Goal: Information Seeking & Learning: Learn about a topic

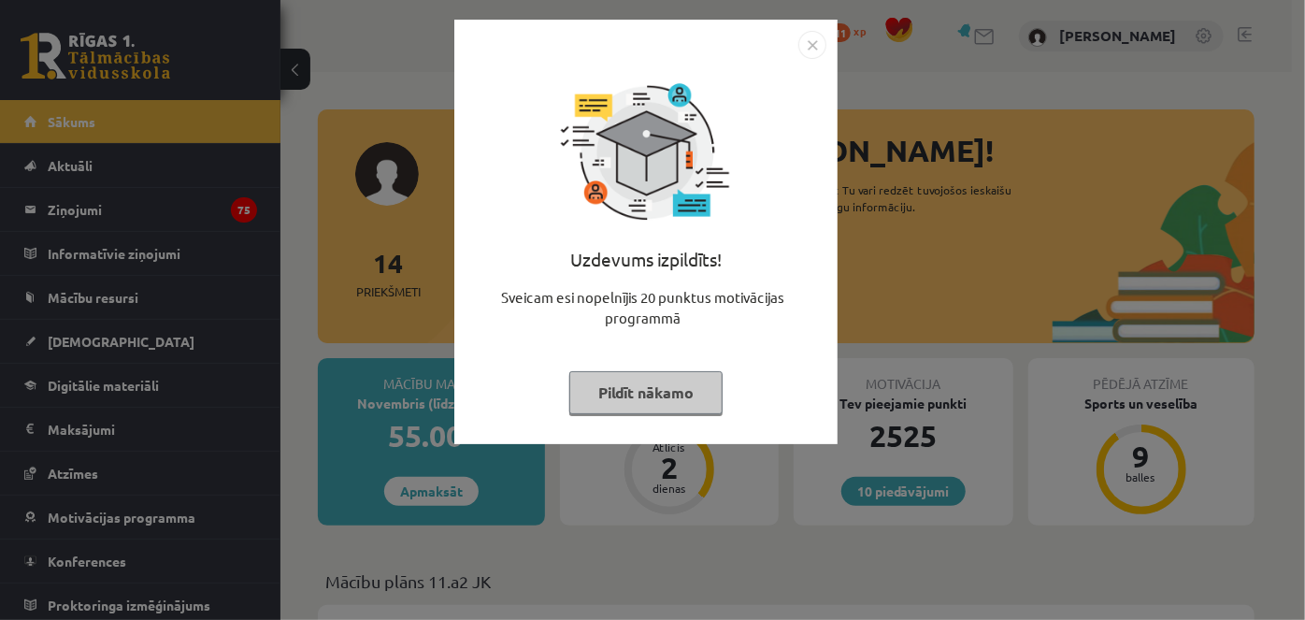
drag, startPoint x: 604, startPoint y: 387, endPoint x: 593, endPoint y: 402, distance: 18.7
click at [593, 402] on button "Pildīt nākamo" at bounding box center [645, 392] width 153 height 43
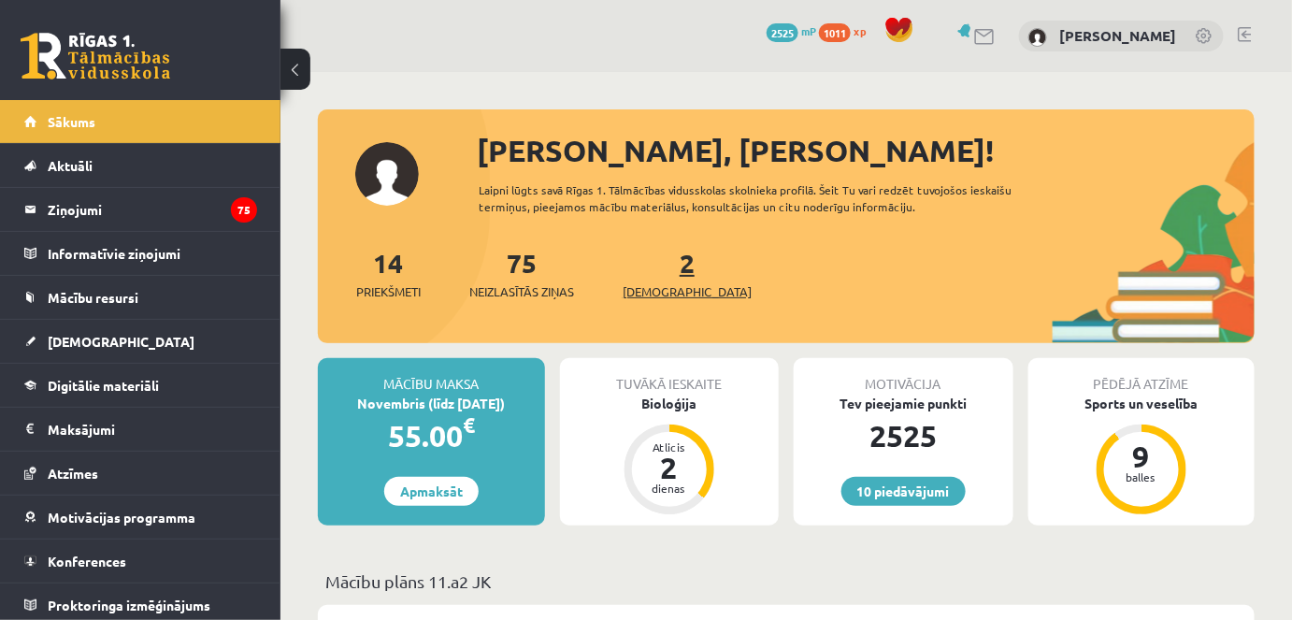
click at [673, 286] on span "[DEMOGRAPHIC_DATA]" at bounding box center [687, 291] width 129 height 19
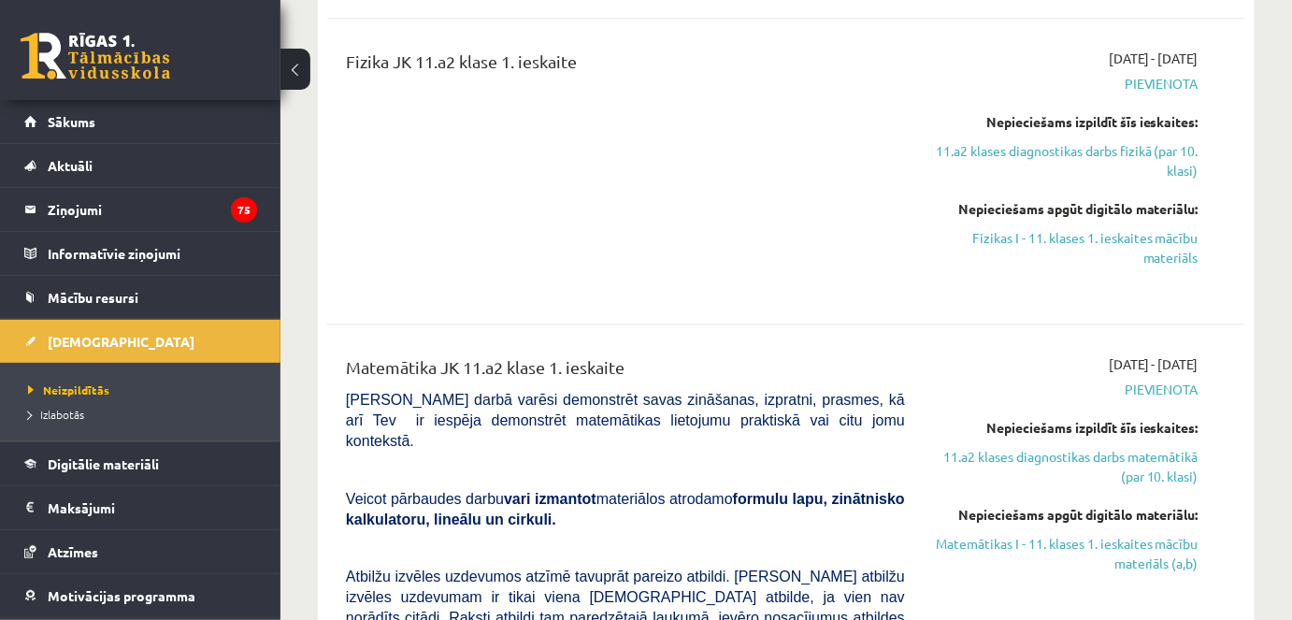
scroll to position [1543, 0]
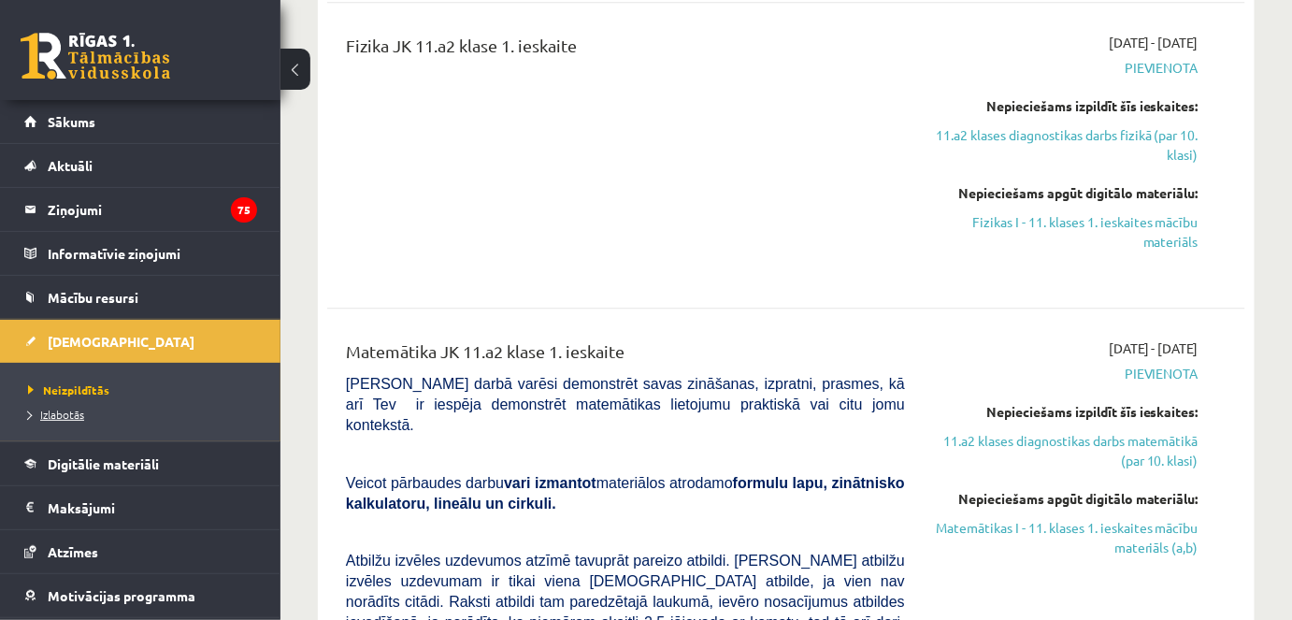
click at [69, 412] on span "Izlabotās" at bounding box center [56, 414] width 56 height 15
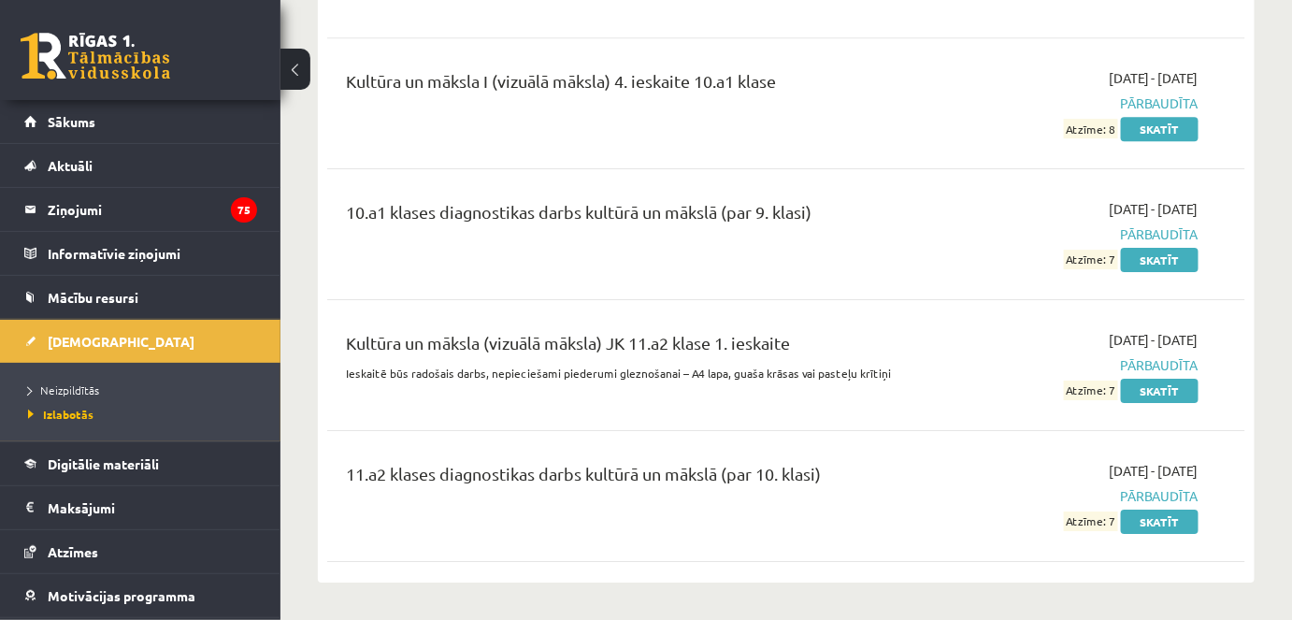
scroll to position [6649, 0]
click at [1171, 378] on link "Skatīt" at bounding box center [1160, 390] width 78 height 24
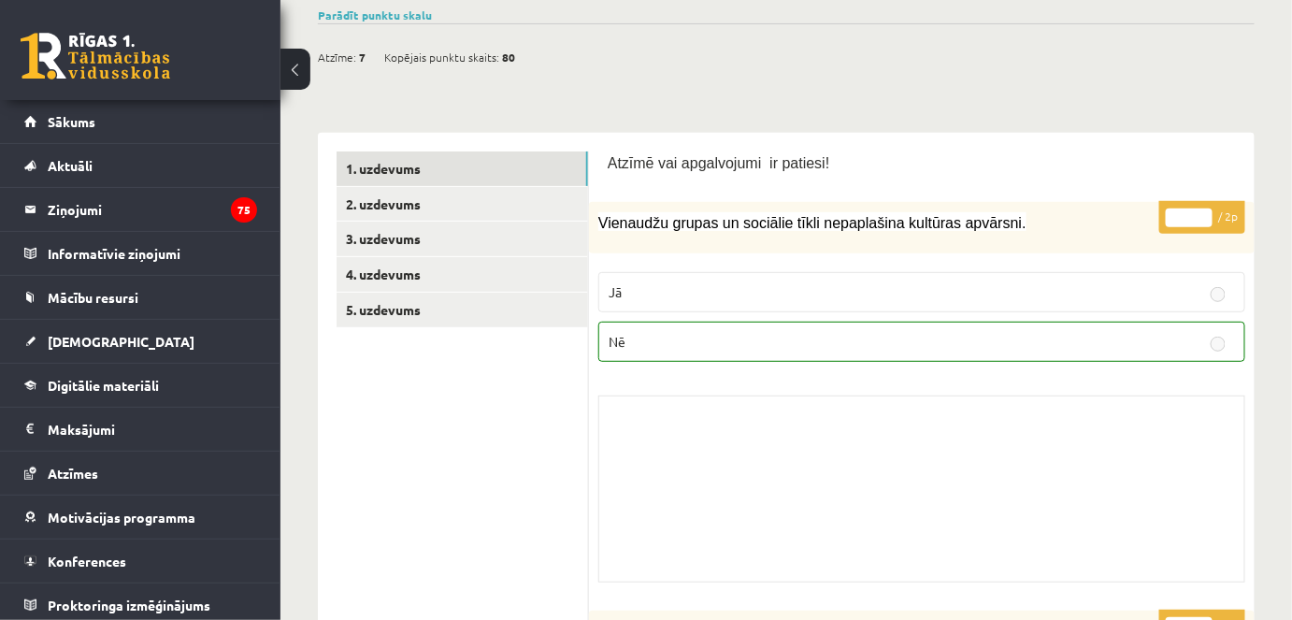
scroll to position [177, 0]
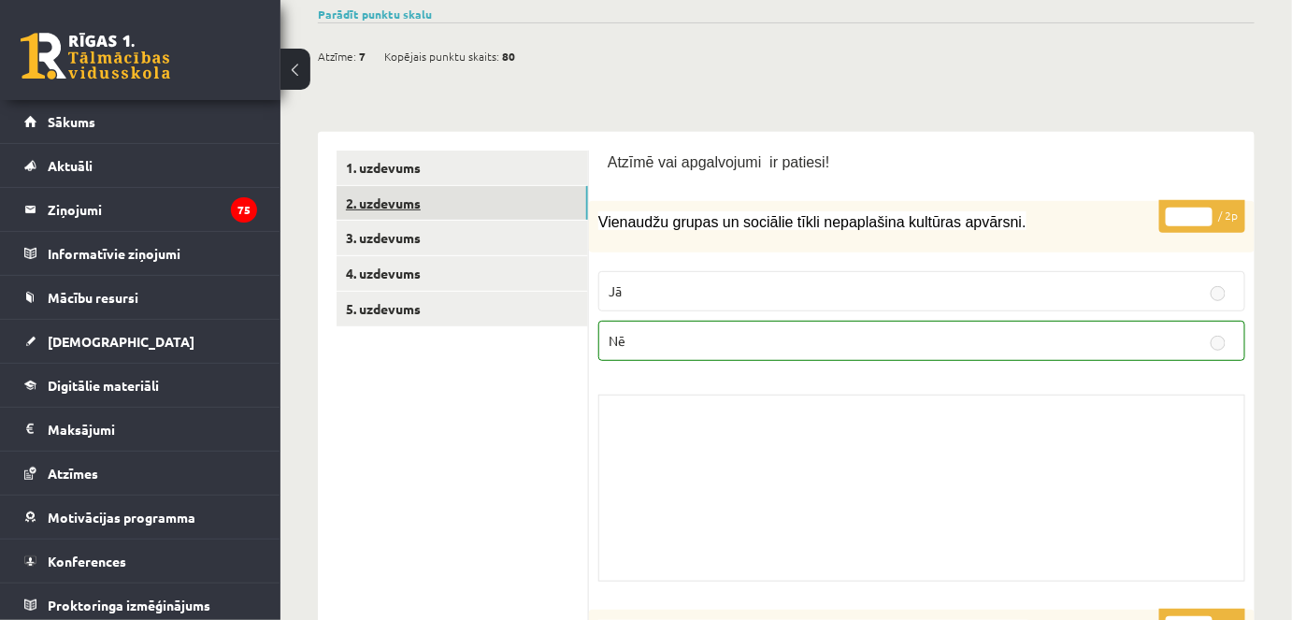
click at [483, 205] on link "2. uzdevums" at bounding box center [461, 203] width 251 height 35
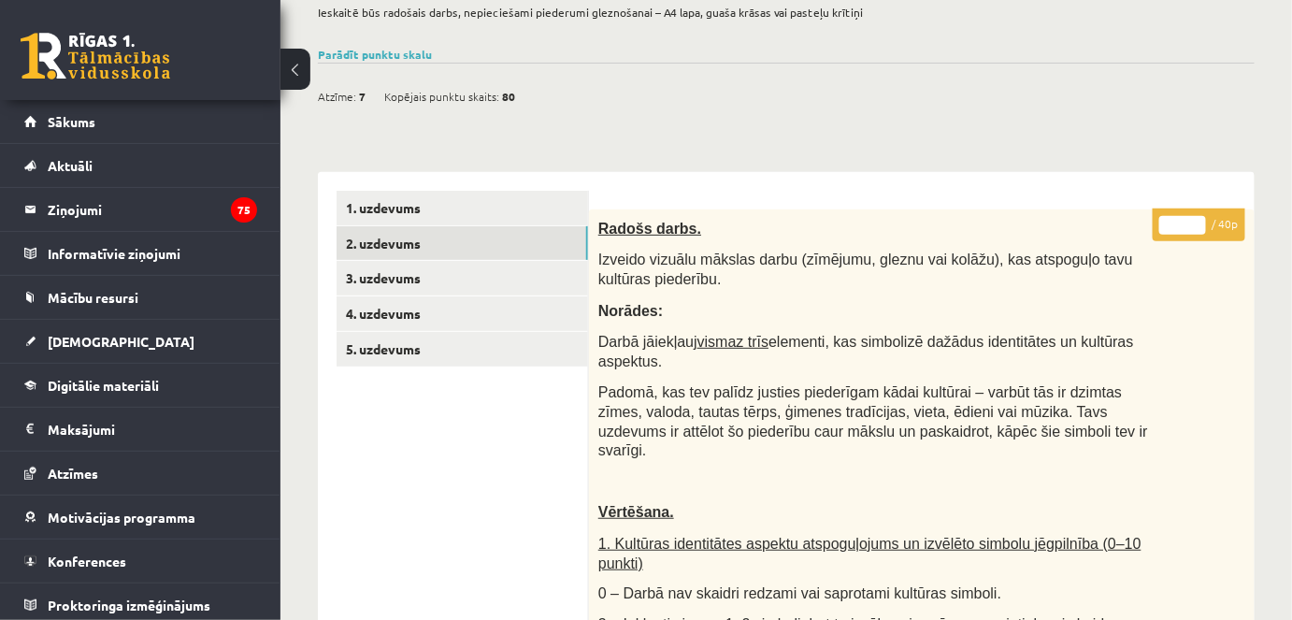
scroll to position [105, 0]
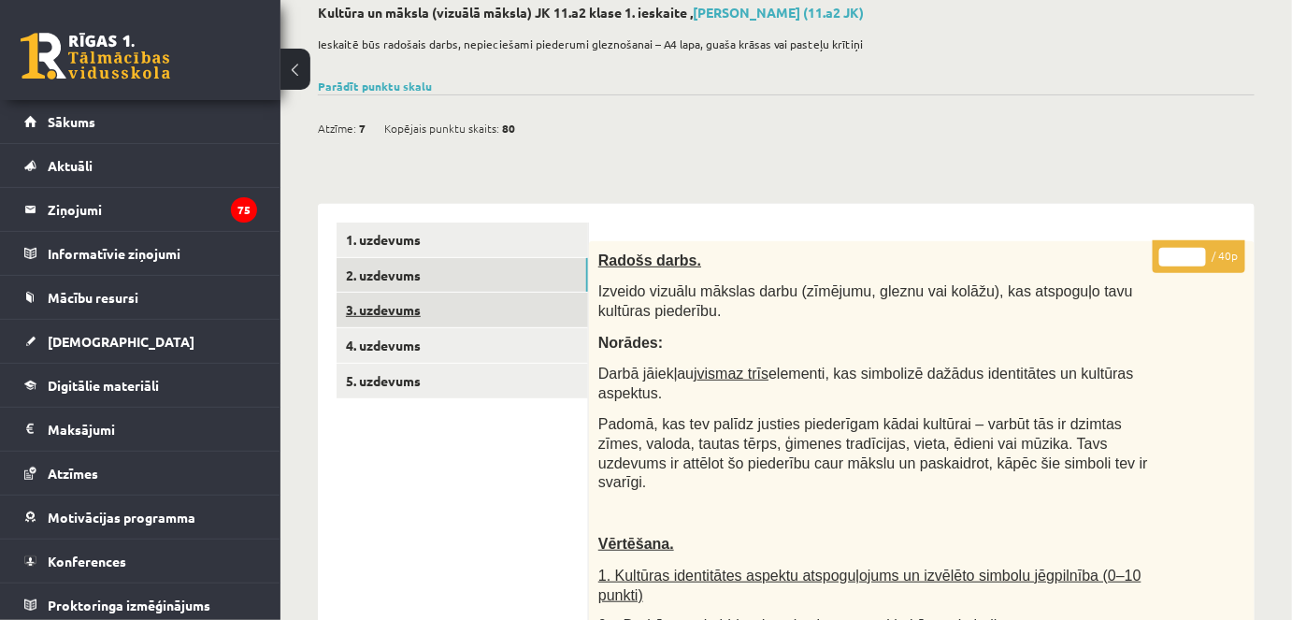
click at [411, 309] on link "3. uzdevums" at bounding box center [461, 310] width 251 height 35
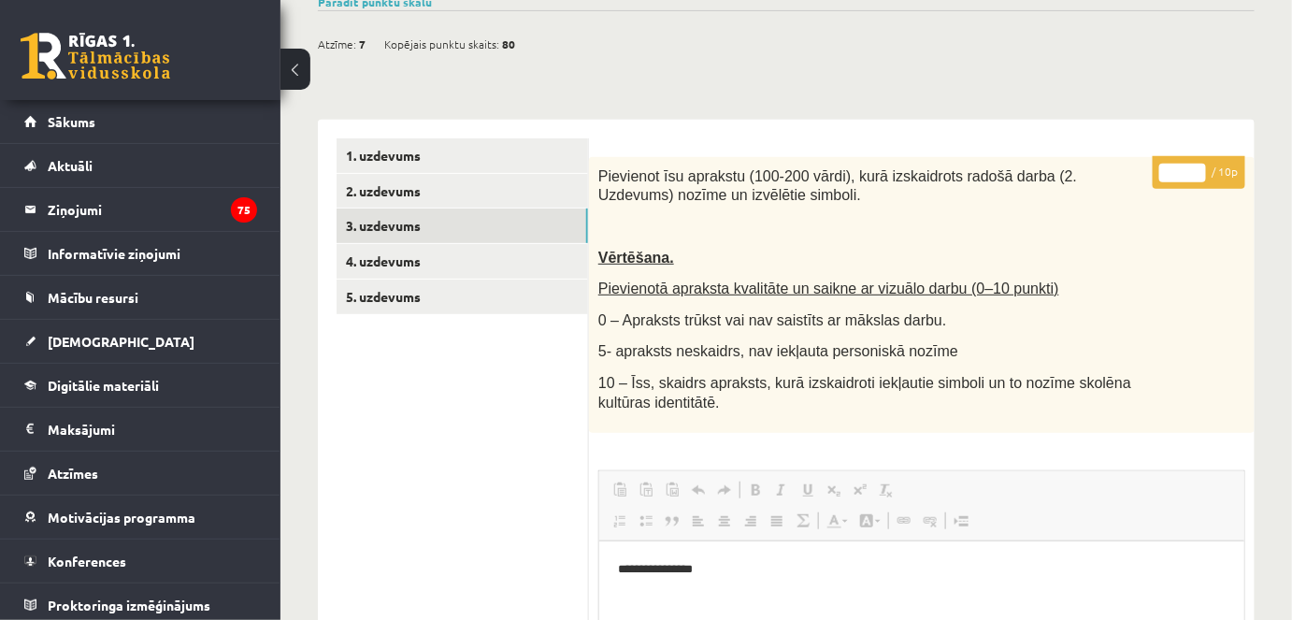
scroll to position [187, 0]
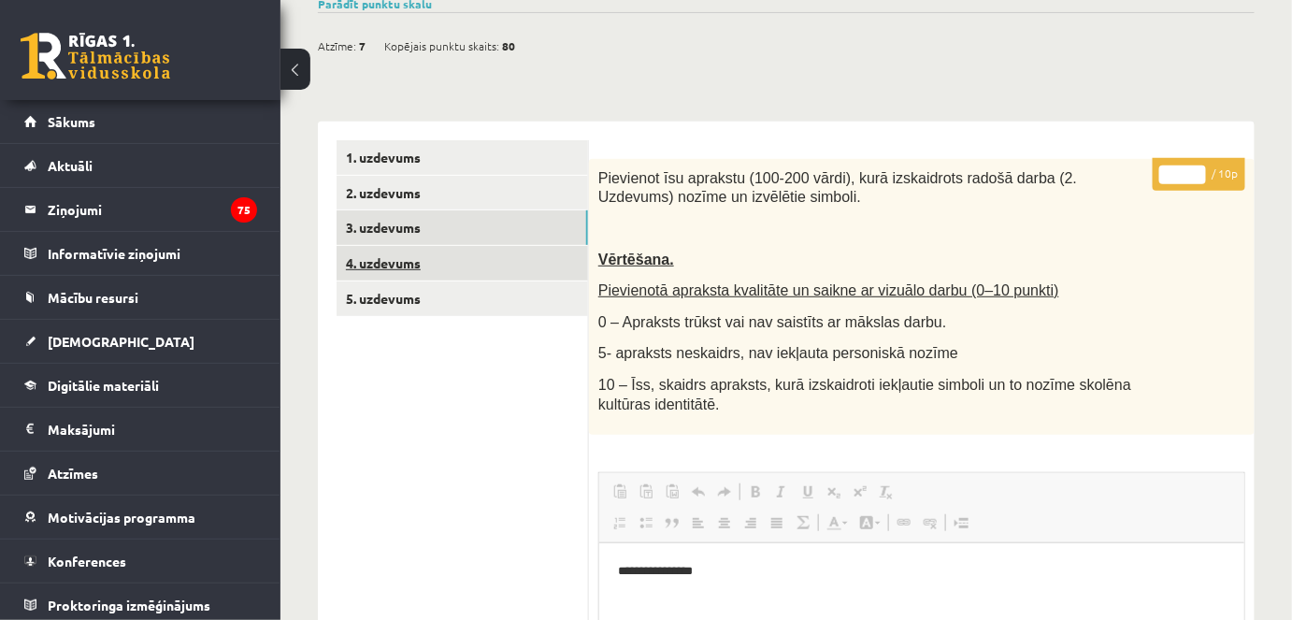
click at [409, 255] on link "4. uzdevums" at bounding box center [461, 263] width 251 height 35
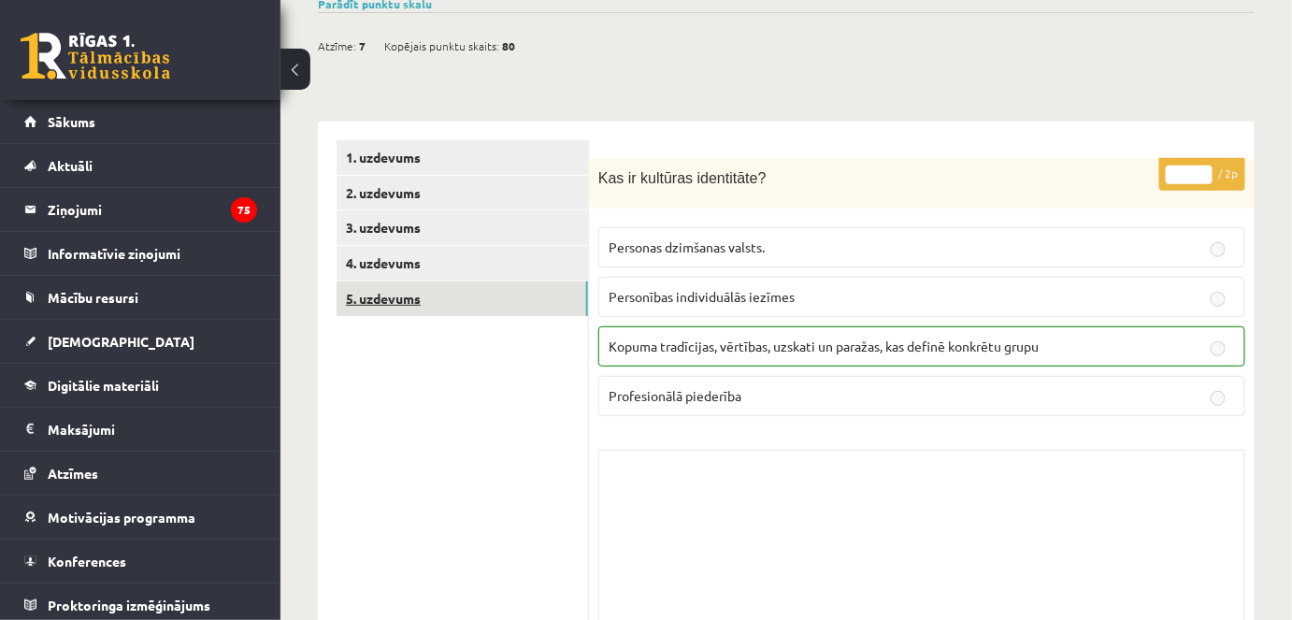
click at [400, 302] on link "5. uzdevums" at bounding box center [461, 298] width 251 height 35
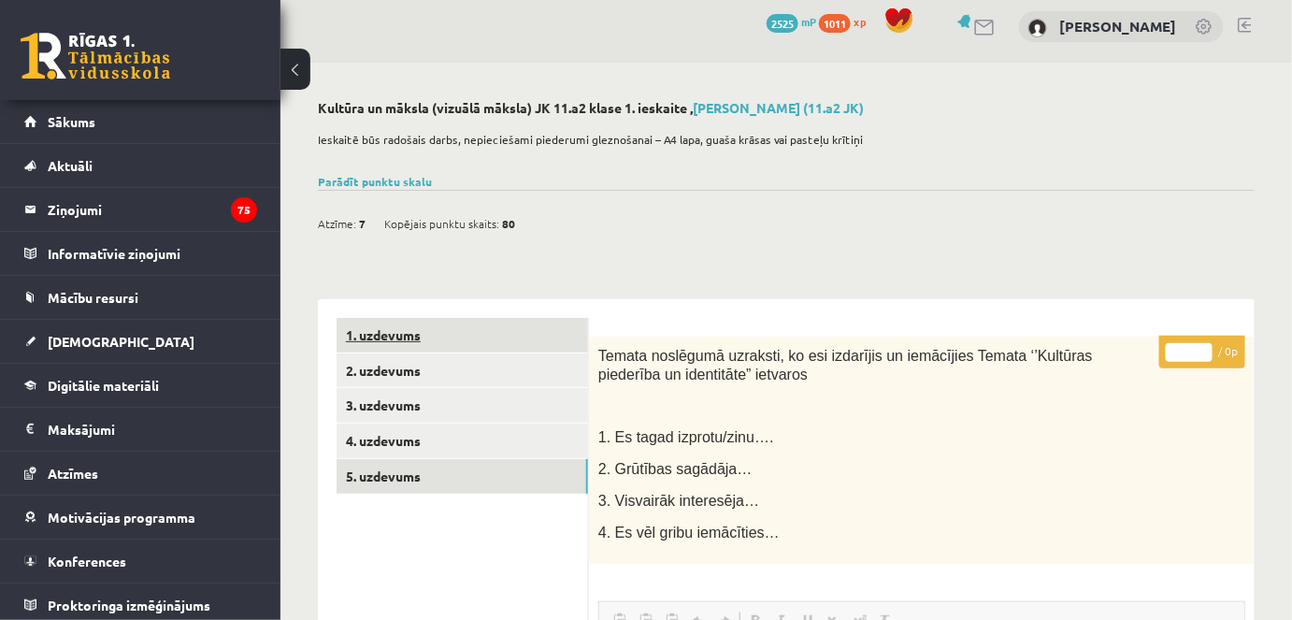
scroll to position [10, 0]
click at [503, 227] on span "80" at bounding box center [508, 222] width 13 height 28
click at [503, 216] on span "80" at bounding box center [508, 222] width 13 height 28
click at [356, 178] on link "Parādīt punktu skalu" at bounding box center [375, 180] width 114 height 15
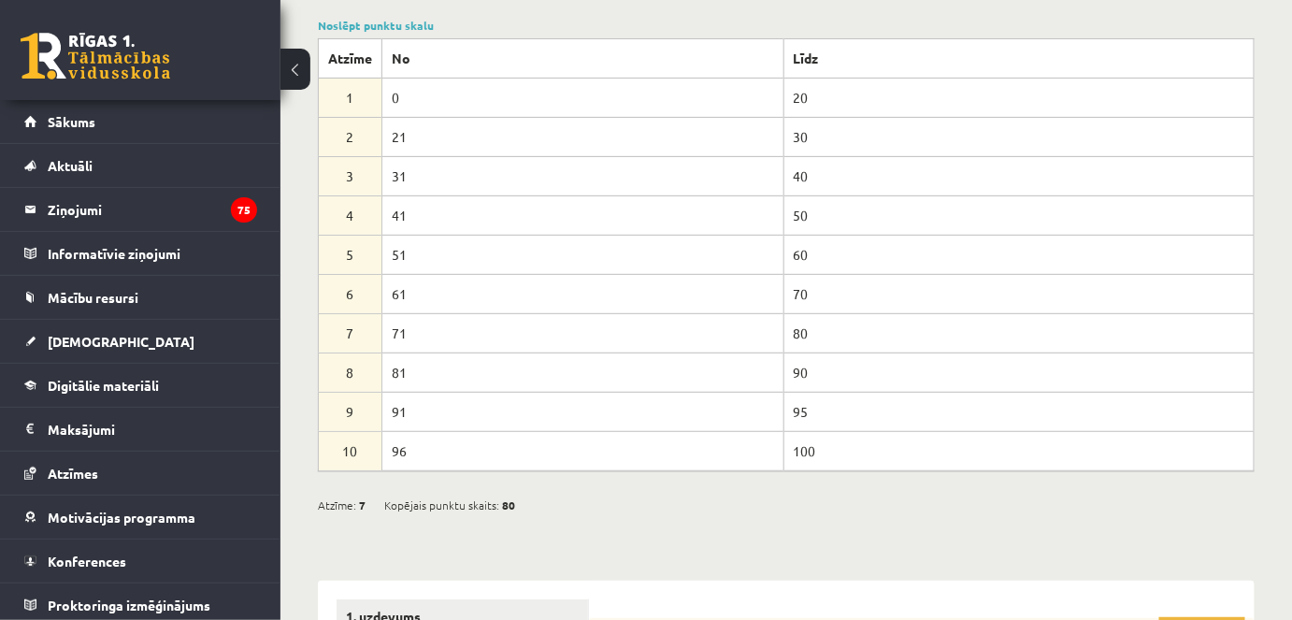
scroll to position [234, 0]
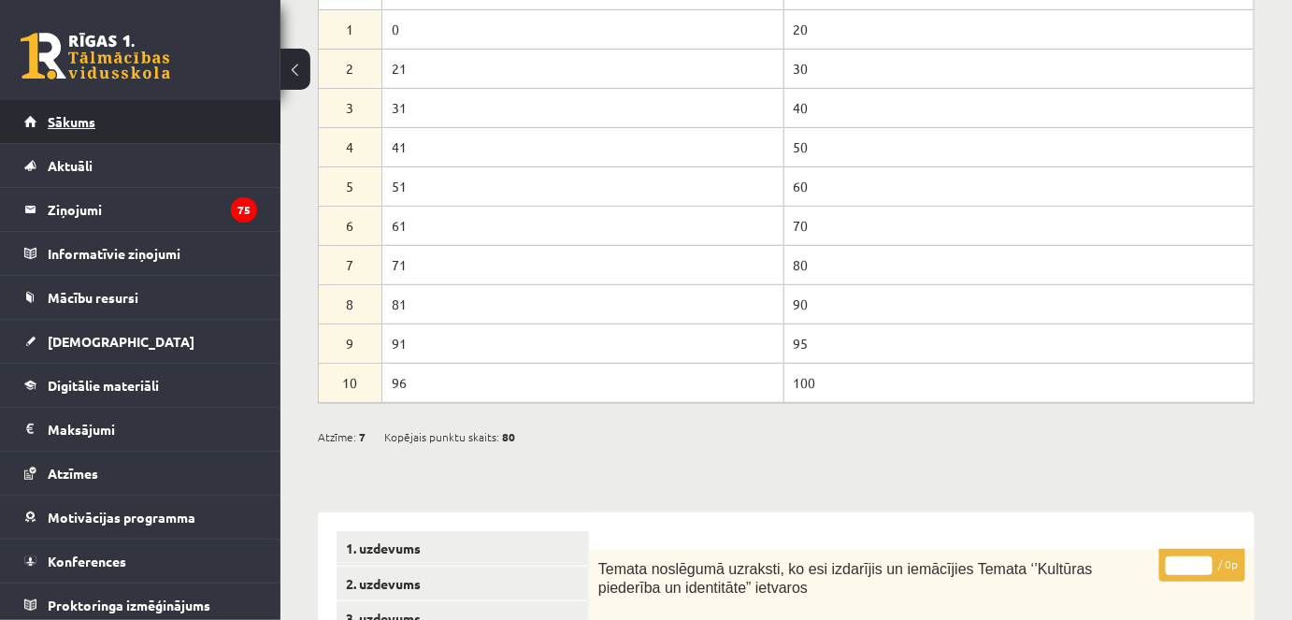
click at [179, 101] on link "Sākums" at bounding box center [140, 121] width 233 height 43
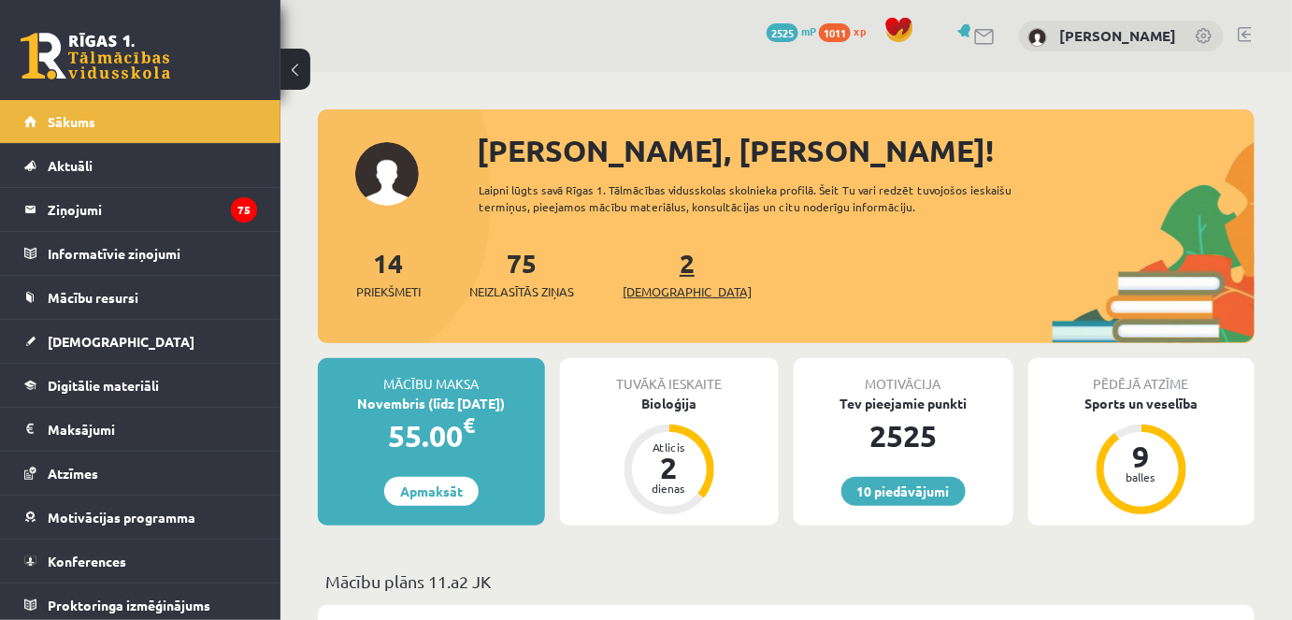
click at [648, 284] on span "[DEMOGRAPHIC_DATA]" at bounding box center [687, 291] width 129 height 19
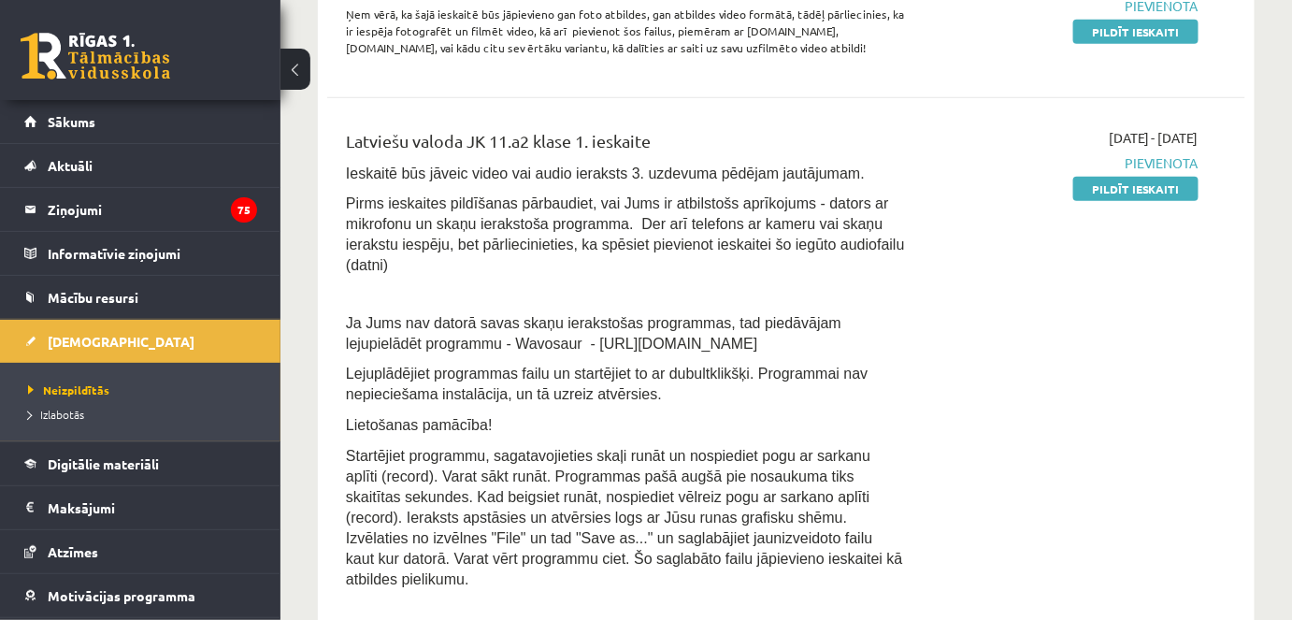
scroll to position [549, 0]
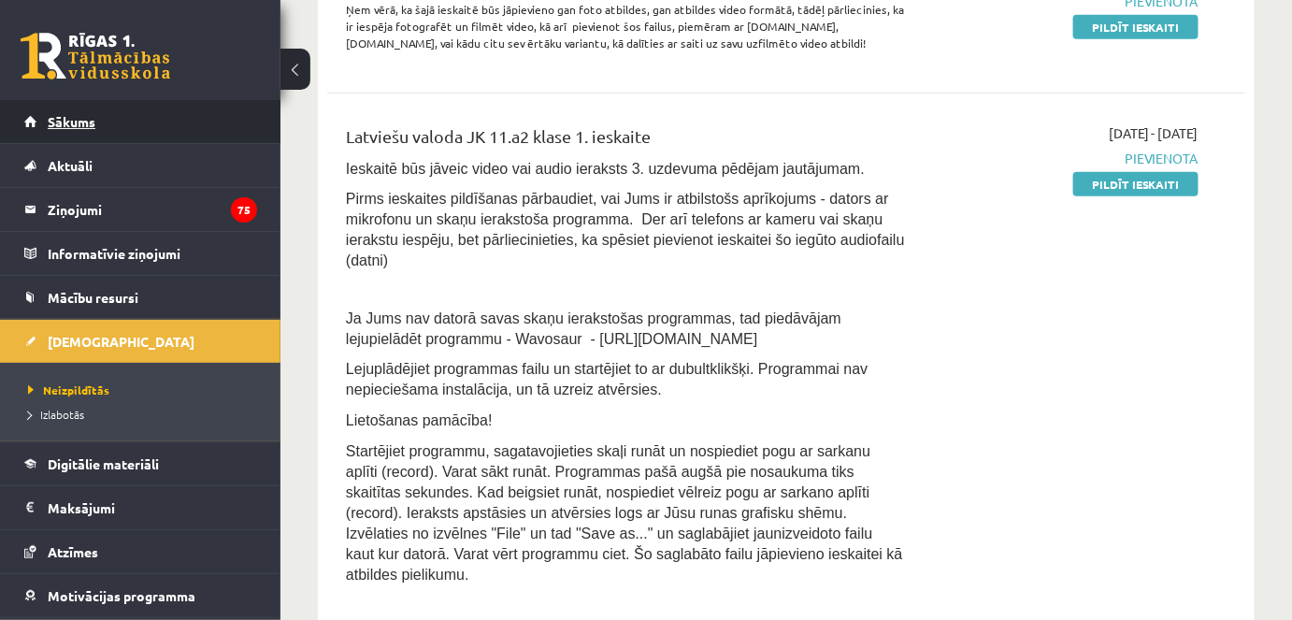
click at [75, 122] on span "Sākums" at bounding box center [72, 121] width 48 height 17
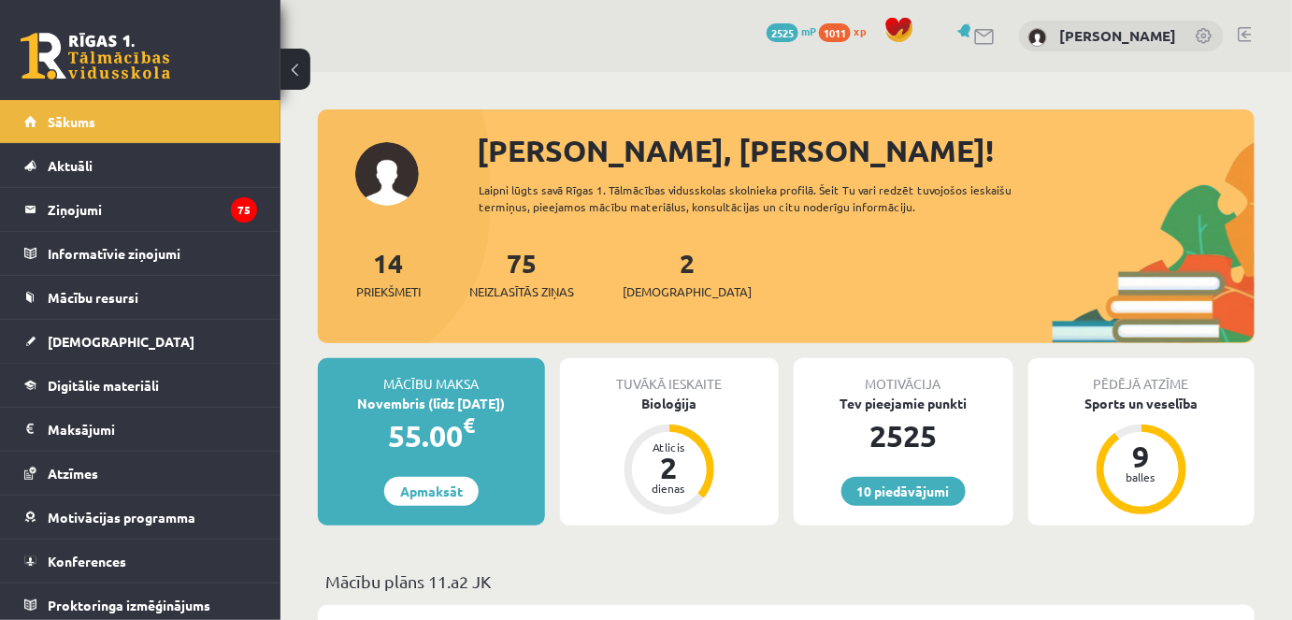
click at [647, 269] on div "2 Ieskaites" at bounding box center [687, 272] width 129 height 58
click at [654, 269] on link "2 Ieskaites" at bounding box center [687, 273] width 129 height 55
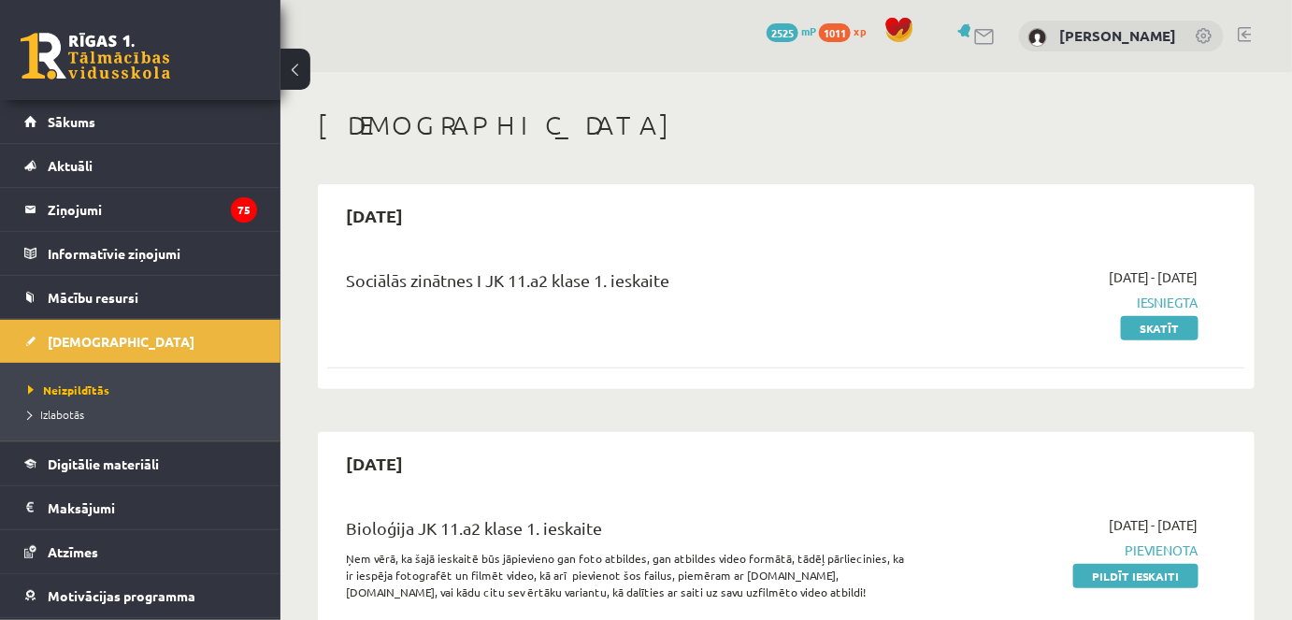
scroll to position [129, 0]
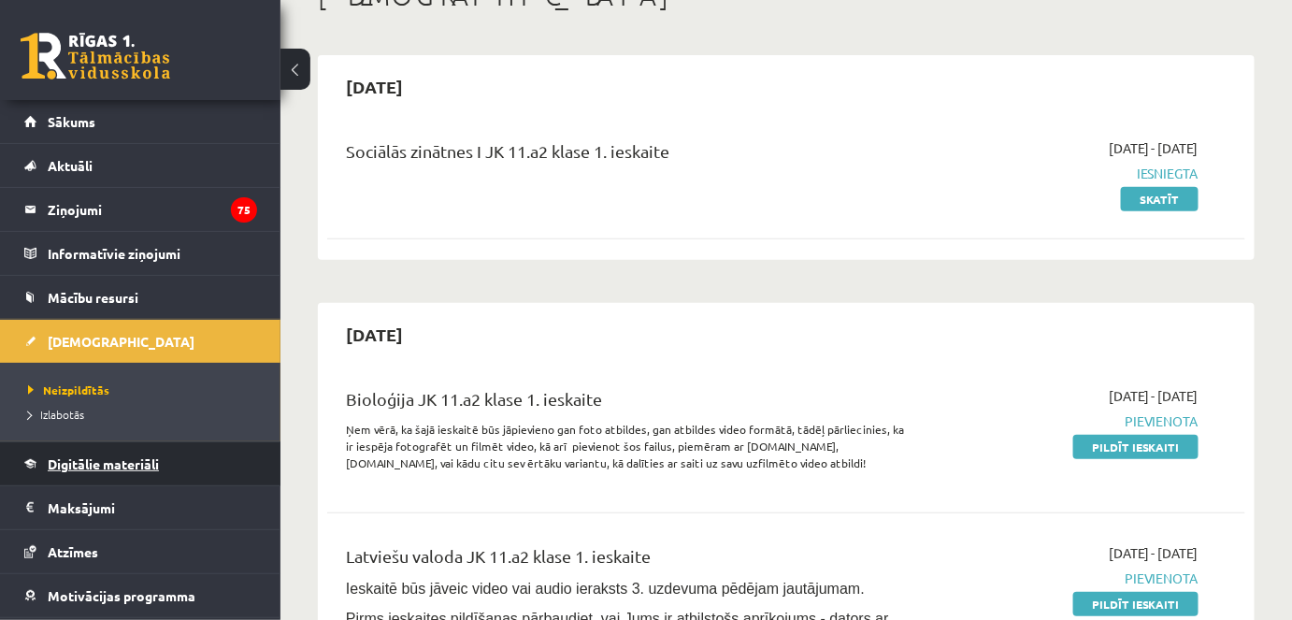
click at [144, 465] on span "Digitālie materiāli" at bounding box center [103, 463] width 111 height 17
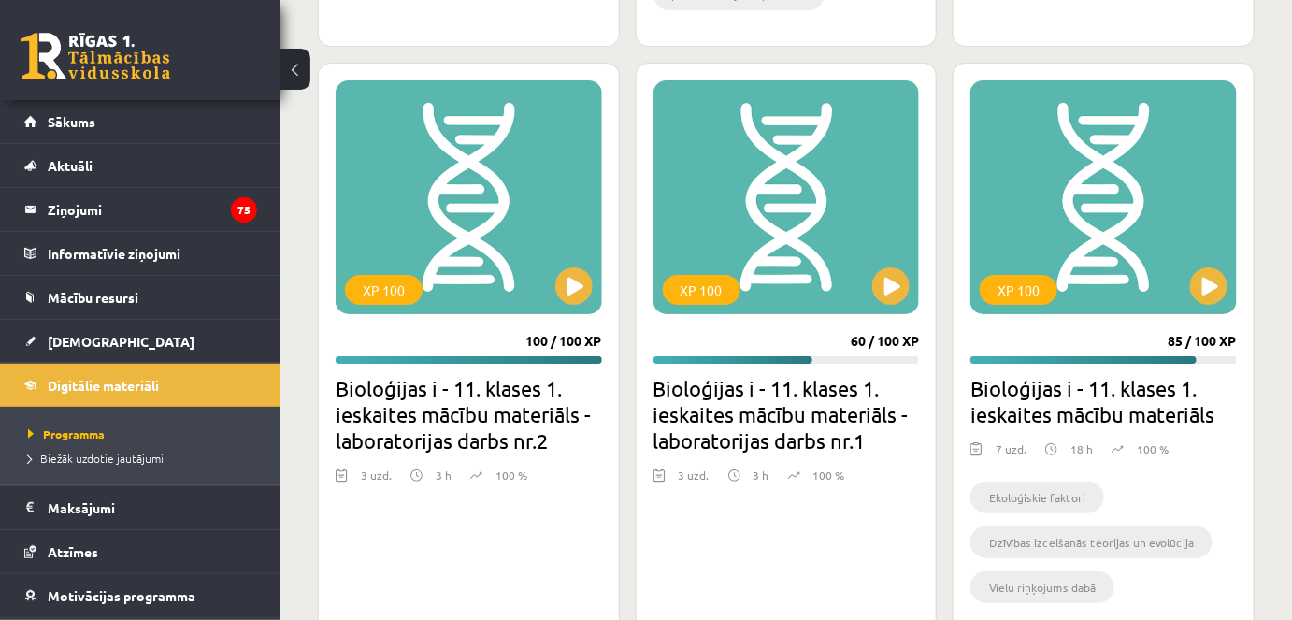
scroll to position [4657, 0]
click at [900, 274] on button at bounding box center [890, 284] width 37 height 37
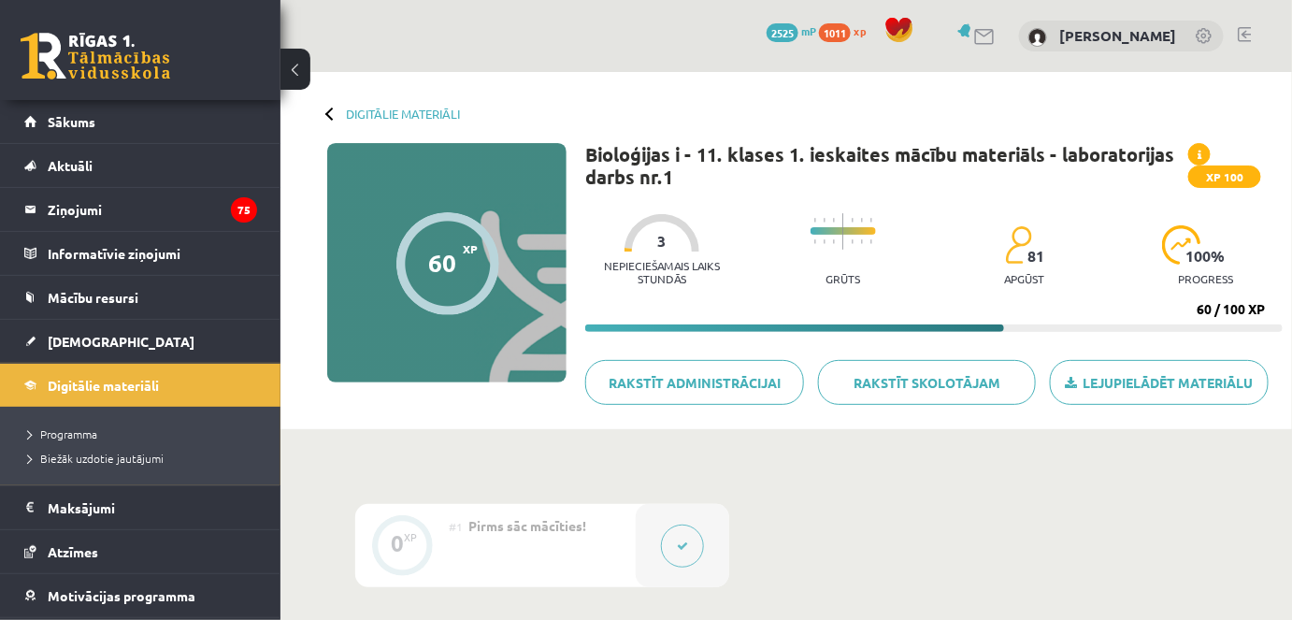
click at [329, 110] on div at bounding box center [331, 113] width 13 height 13
click at [192, 375] on link "Digitālie materiāli" at bounding box center [140, 385] width 233 height 43
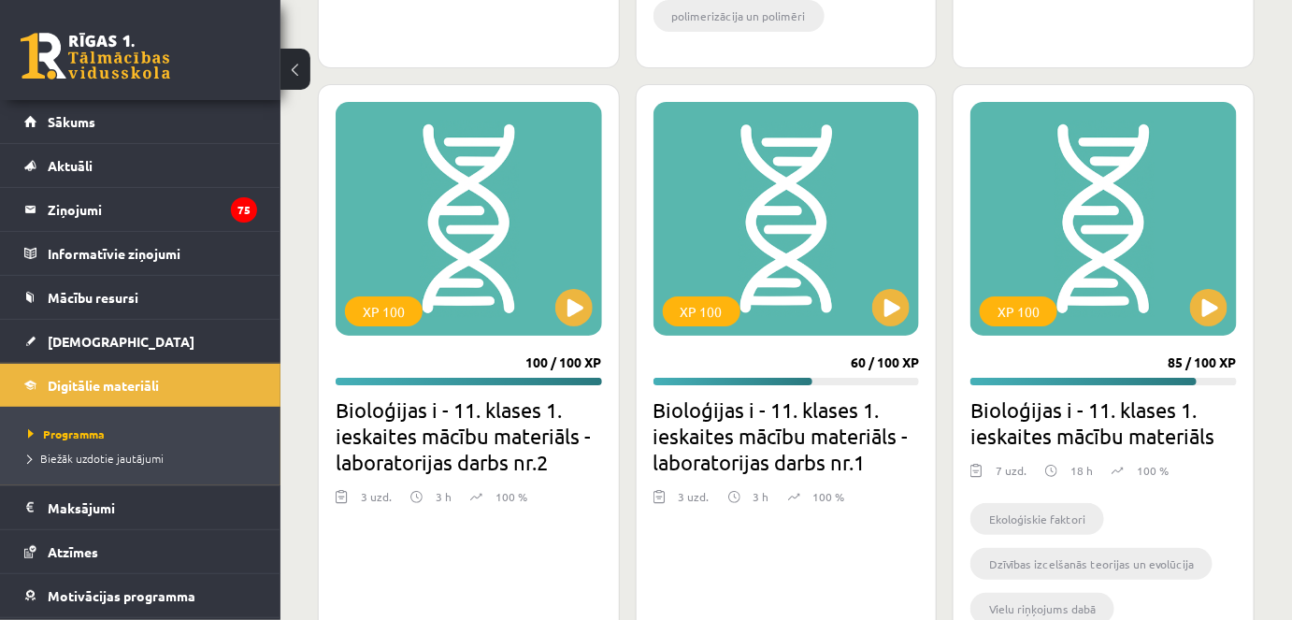
scroll to position [4630, 0]
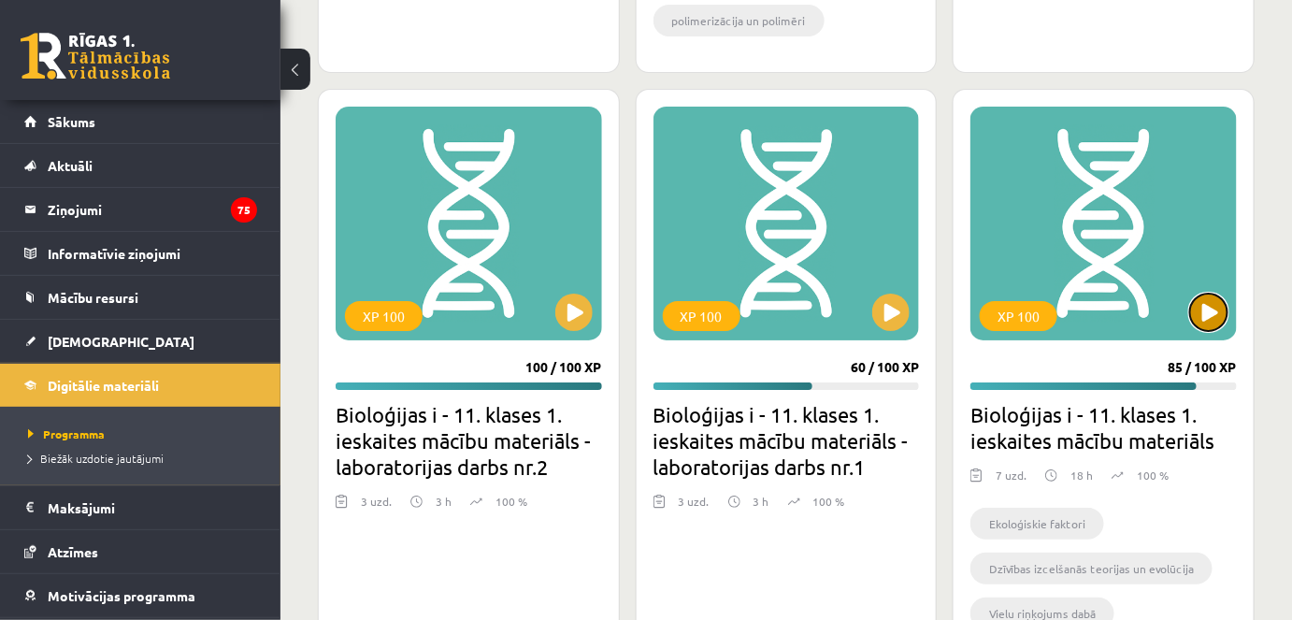
click at [1211, 319] on button at bounding box center [1208, 311] width 37 height 37
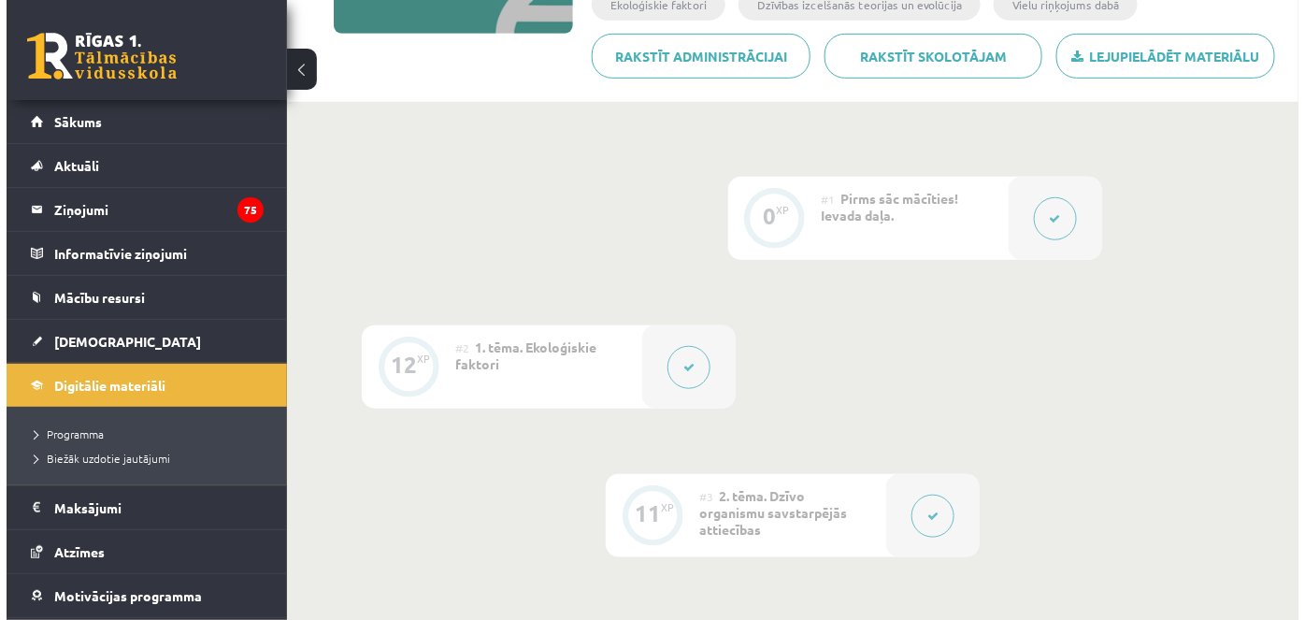
scroll to position [462, 0]
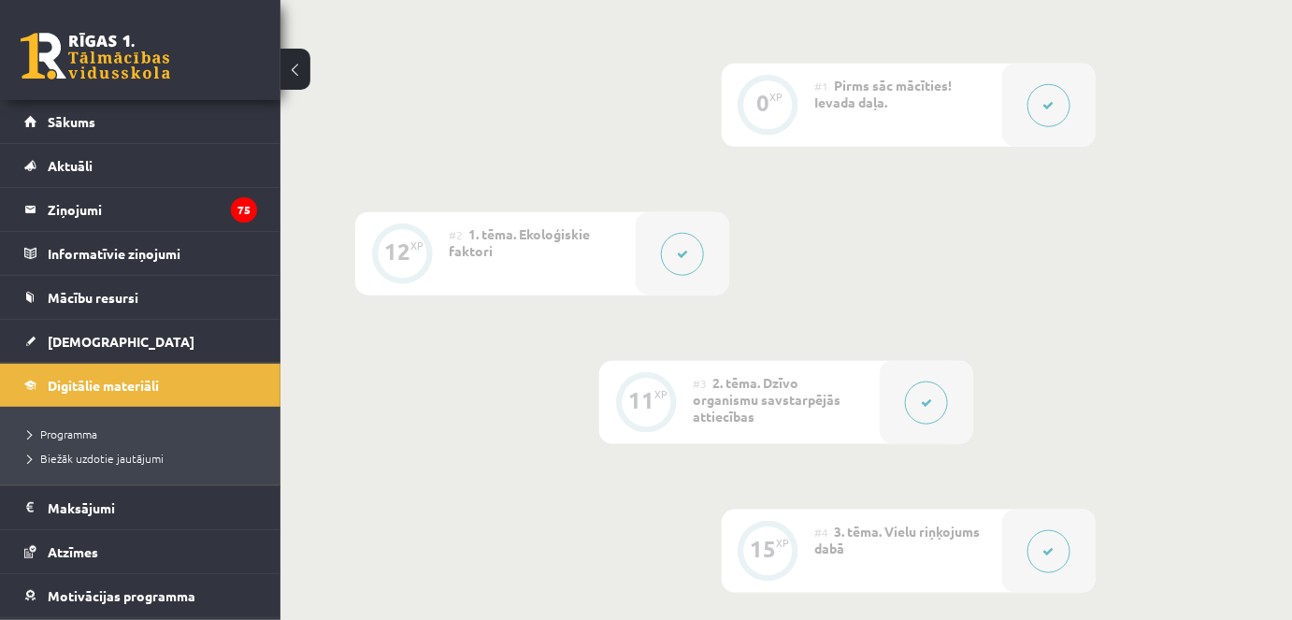
click at [682, 257] on icon at bounding box center [682, 254] width 11 height 11
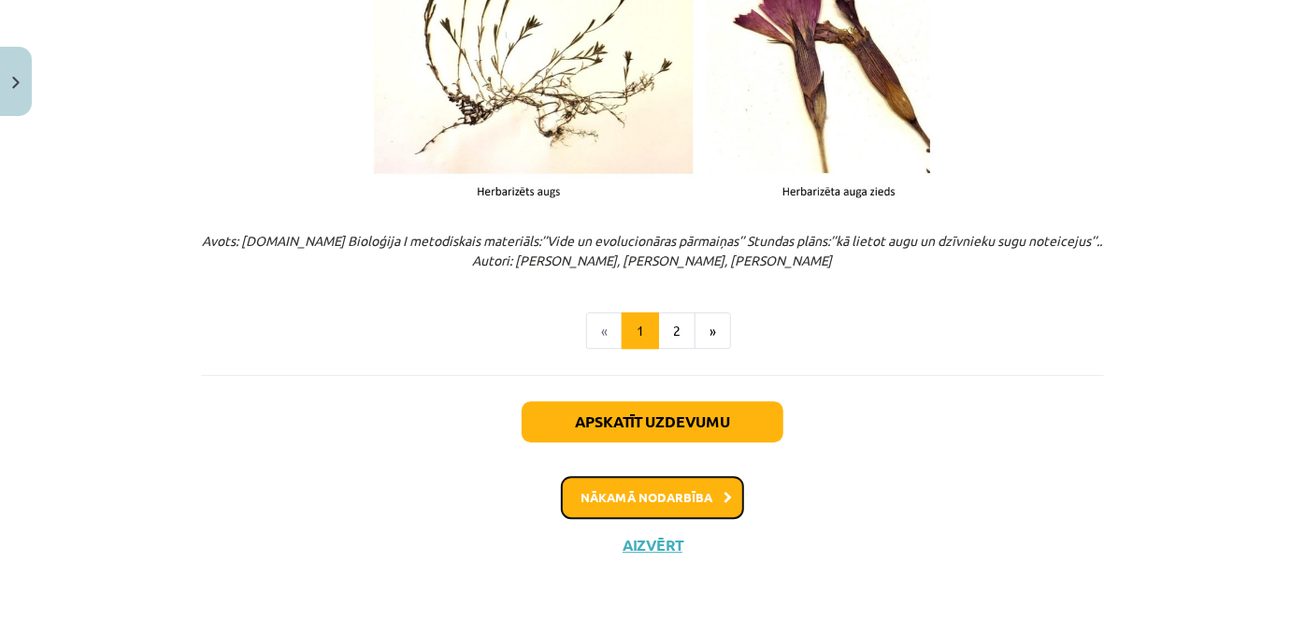
click at [678, 494] on button "Nākamā nodarbība" at bounding box center [652, 497] width 183 height 43
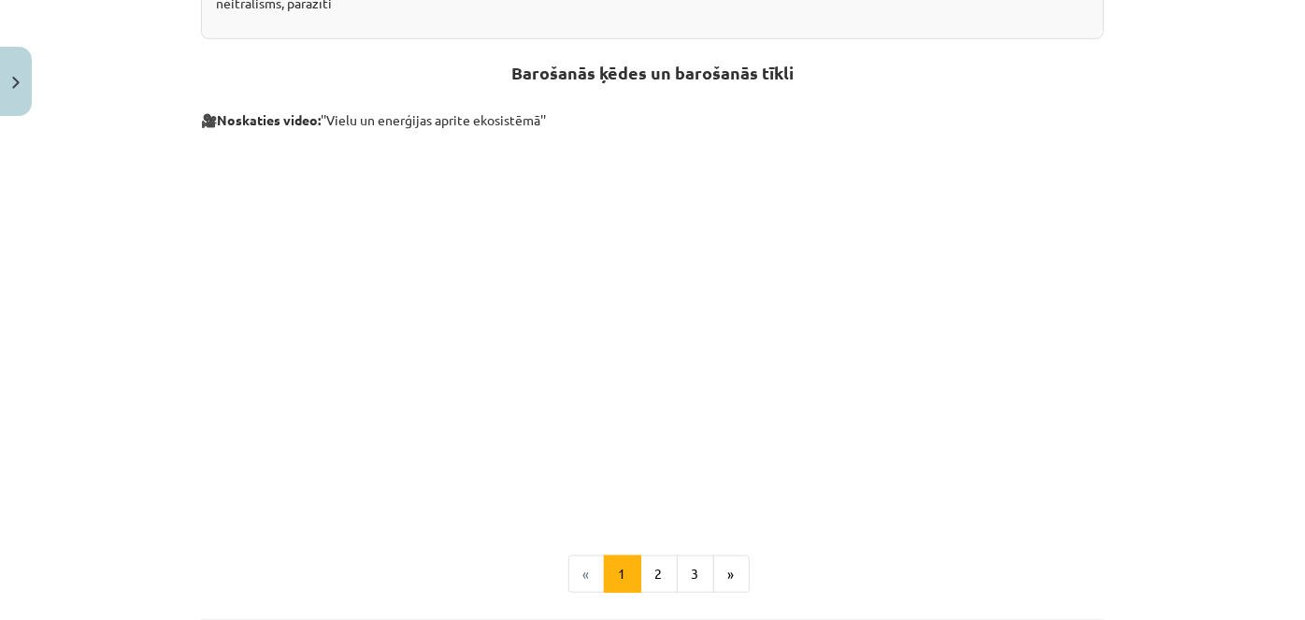
scroll to position [952, 0]
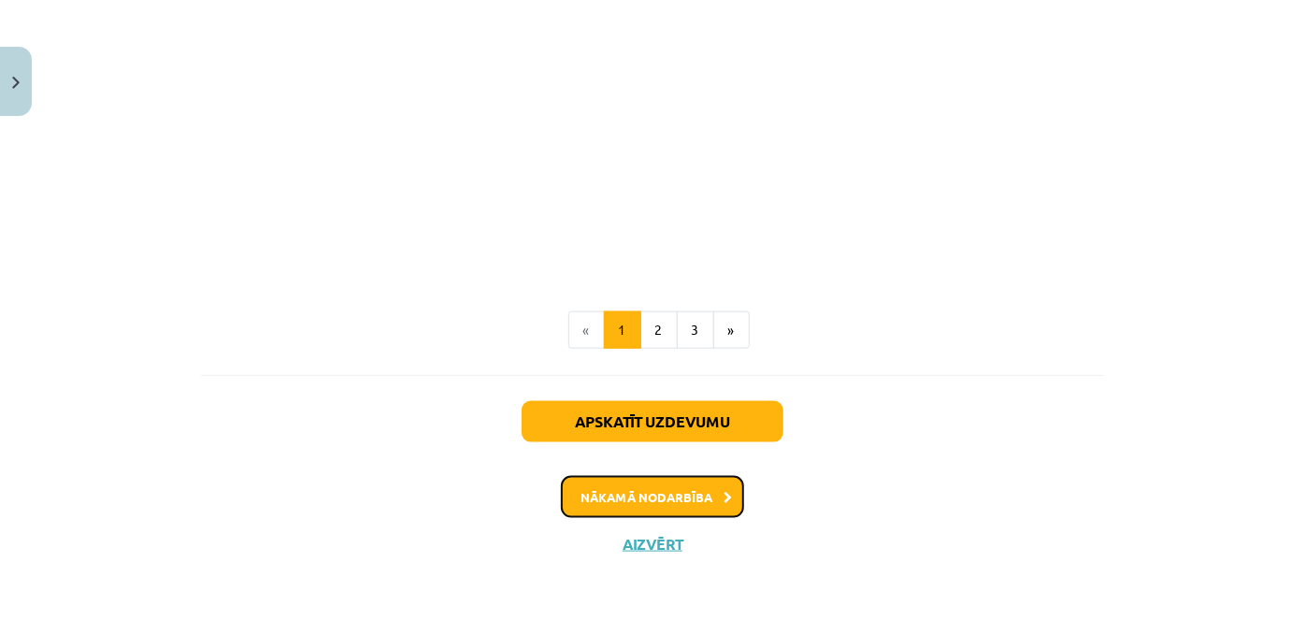
click at [700, 492] on button "Nākamā nodarbība" at bounding box center [652, 497] width 183 height 43
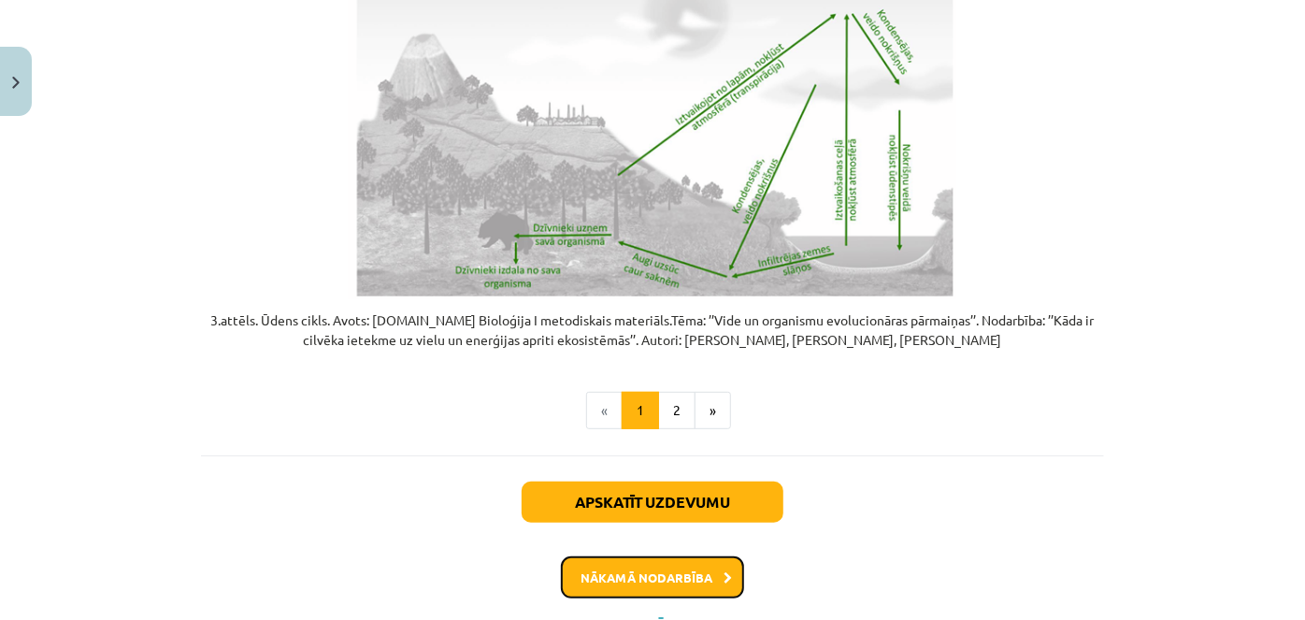
scroll to position [3943, 0]
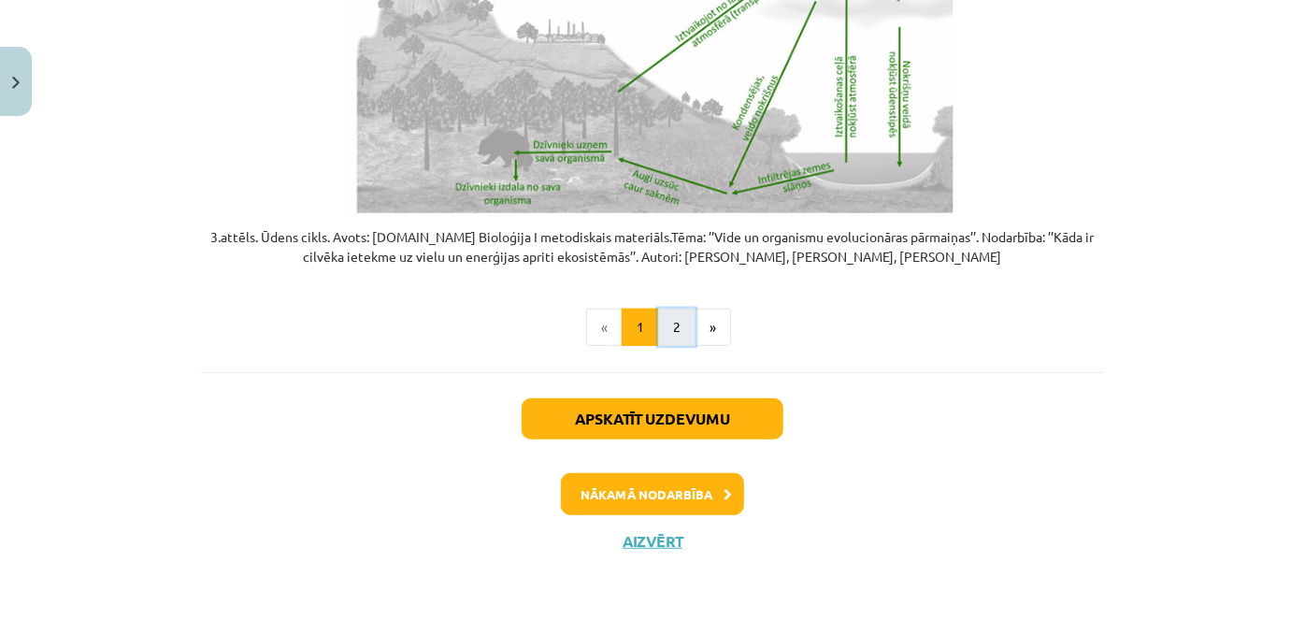
click at [668, 327] on button "2" at bounding box center [676, 326] width 37 height 37
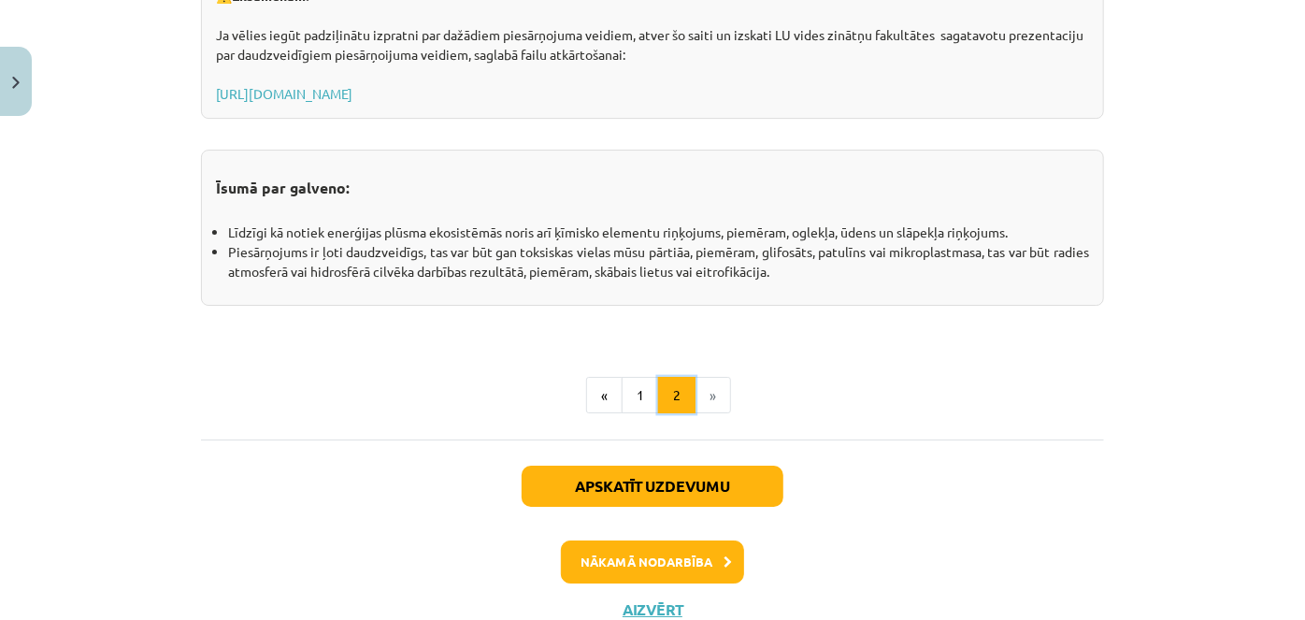
scroll to position [3194, 0]
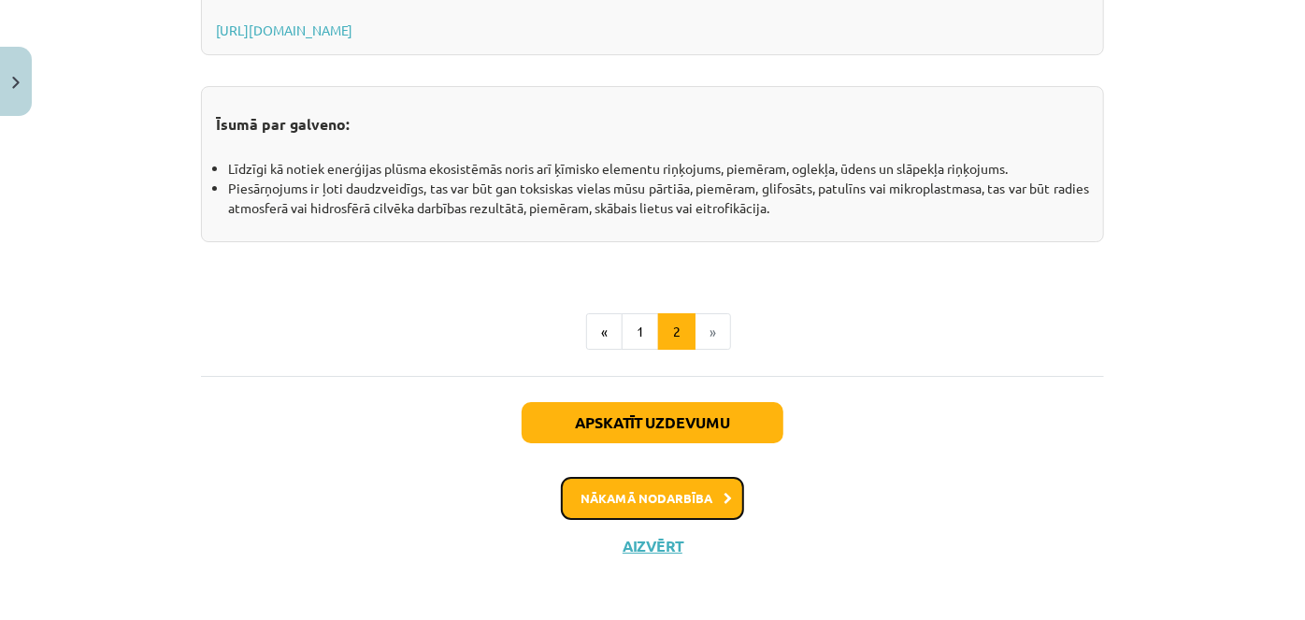
click at [700, 504] on button "Nākamā nodarbība" at bounding box center [652, 498] width 183 height 43
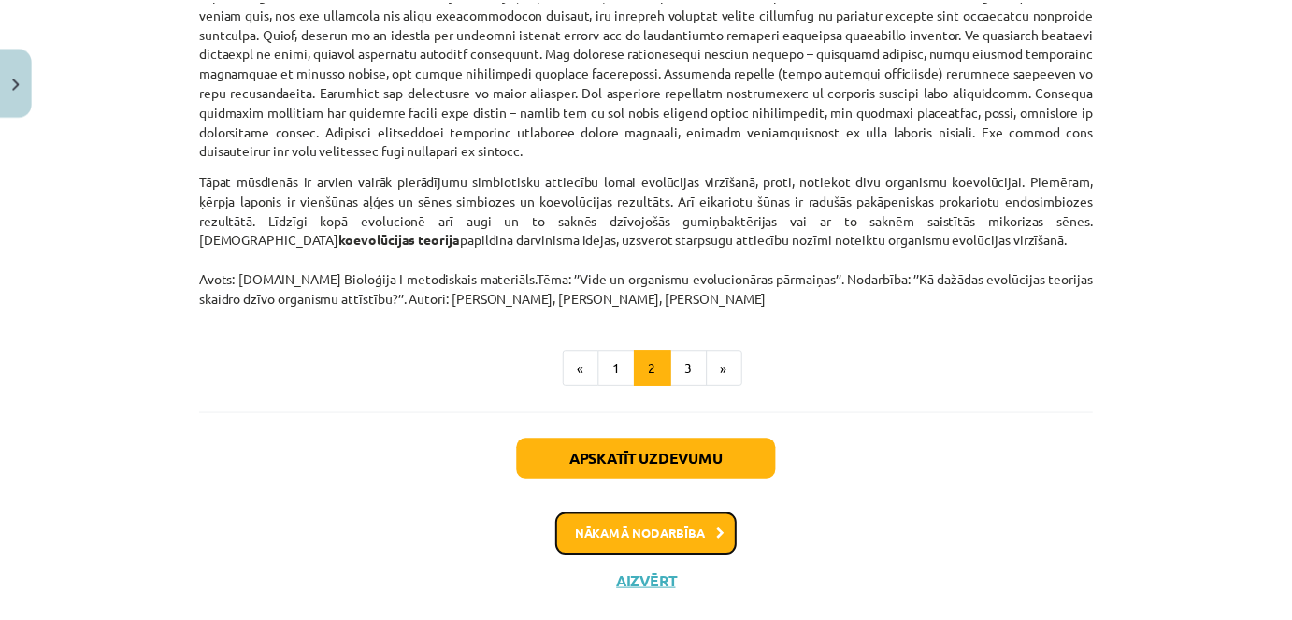
scroll to position [1553, 0]
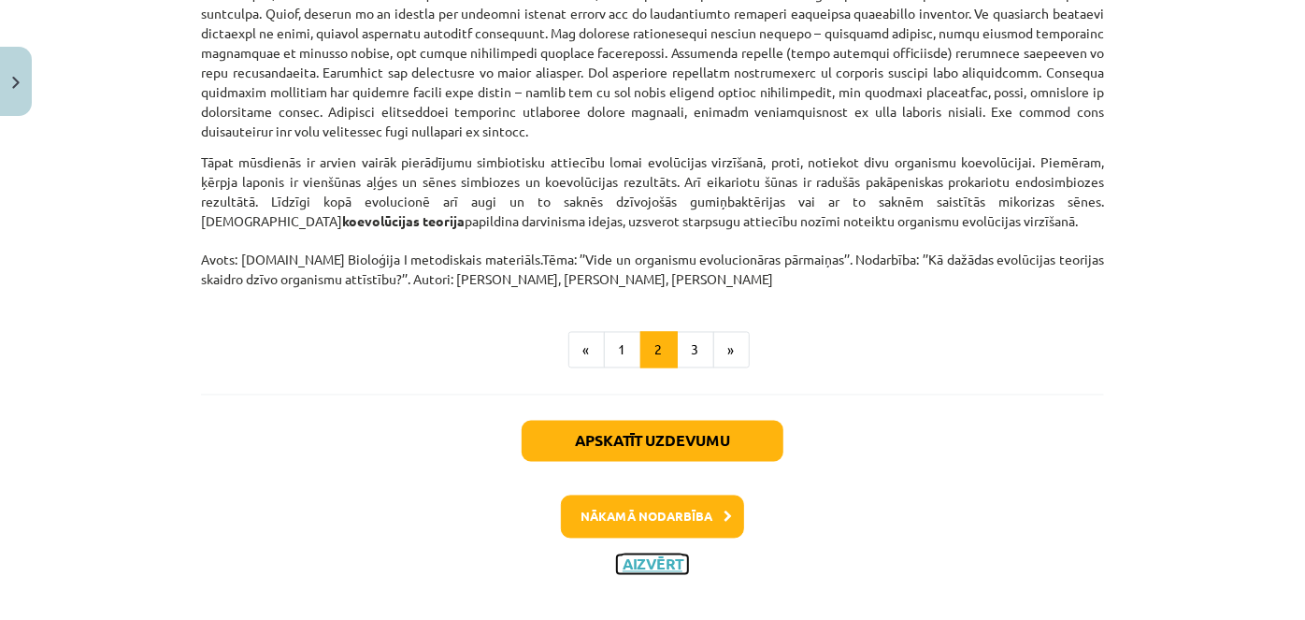
click at [642, 555] on button "Aizvērt" at bounding box center [652, 564] width 71 height 19
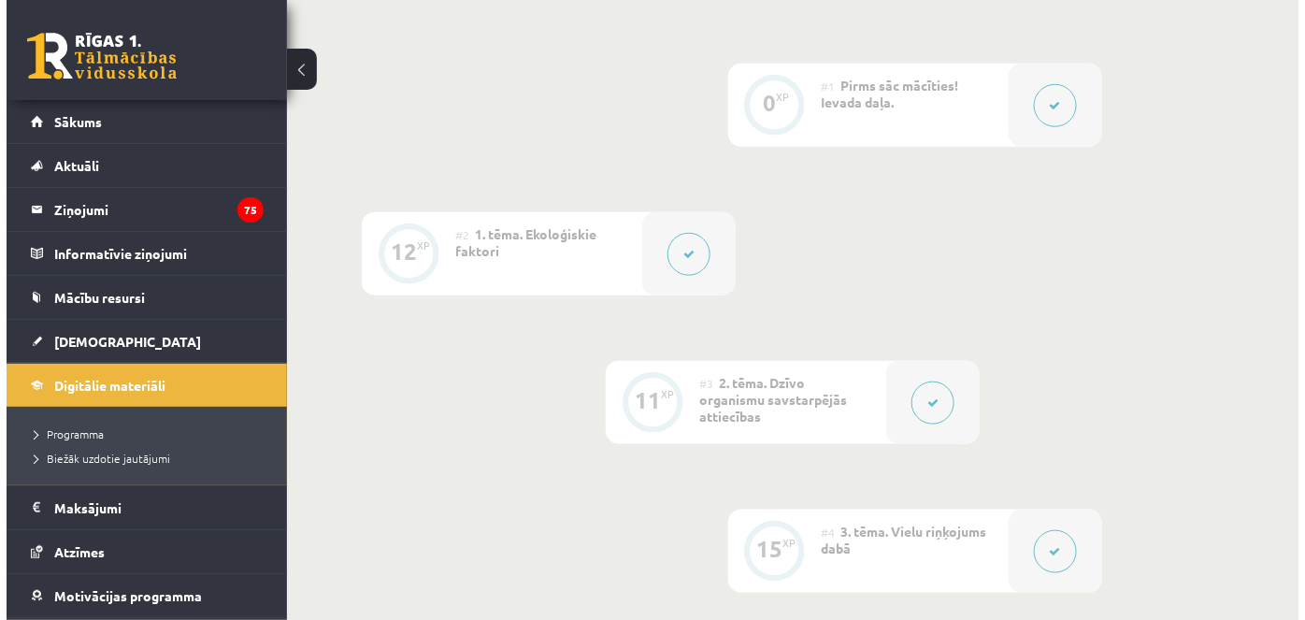
scroll to position [424, 0]
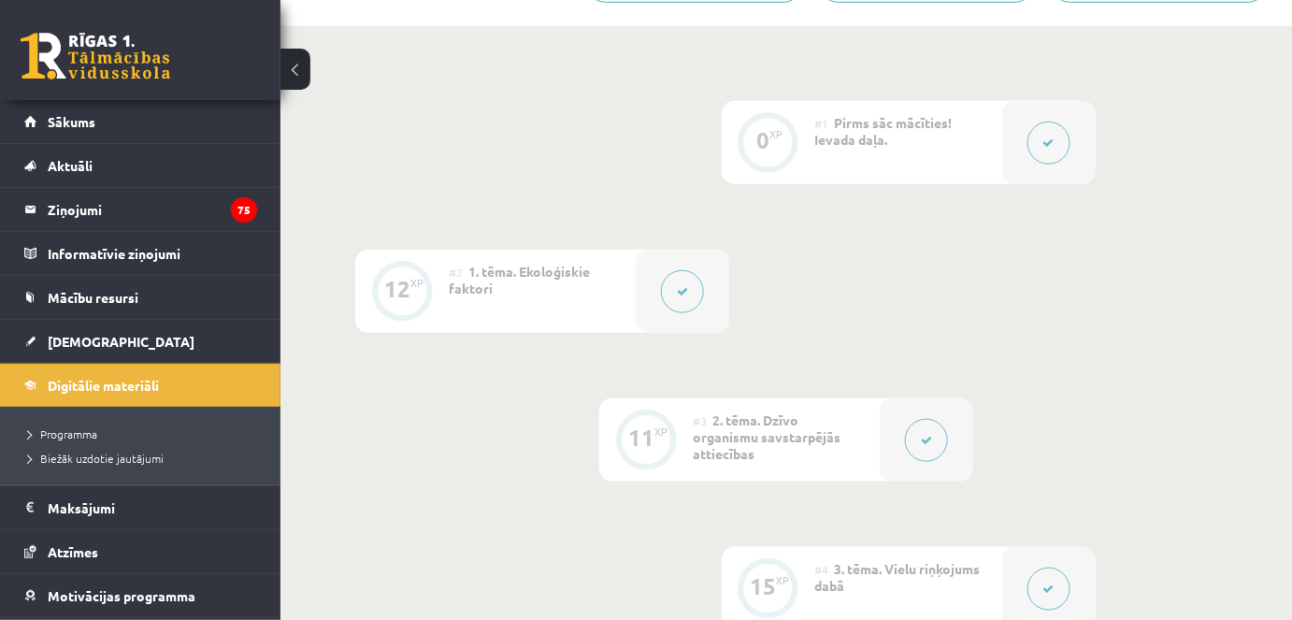
click at [931, 435] on icon at bounding box center [926, 440] width 11 height 11
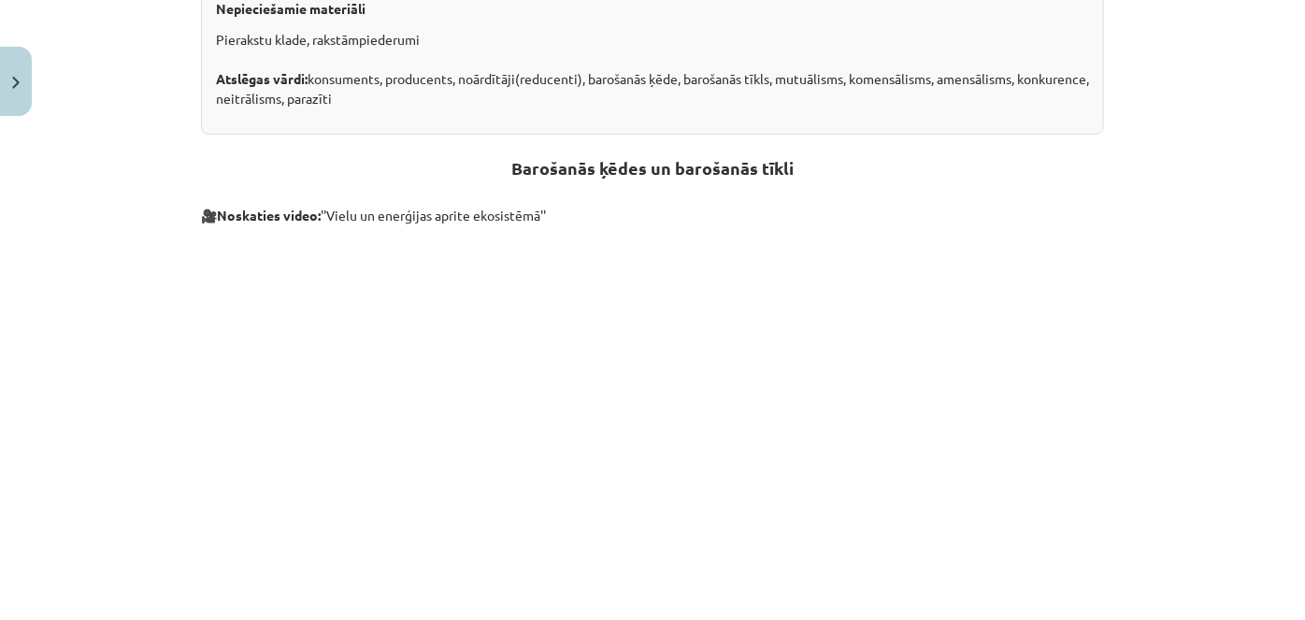
scroll to position [952, 0]
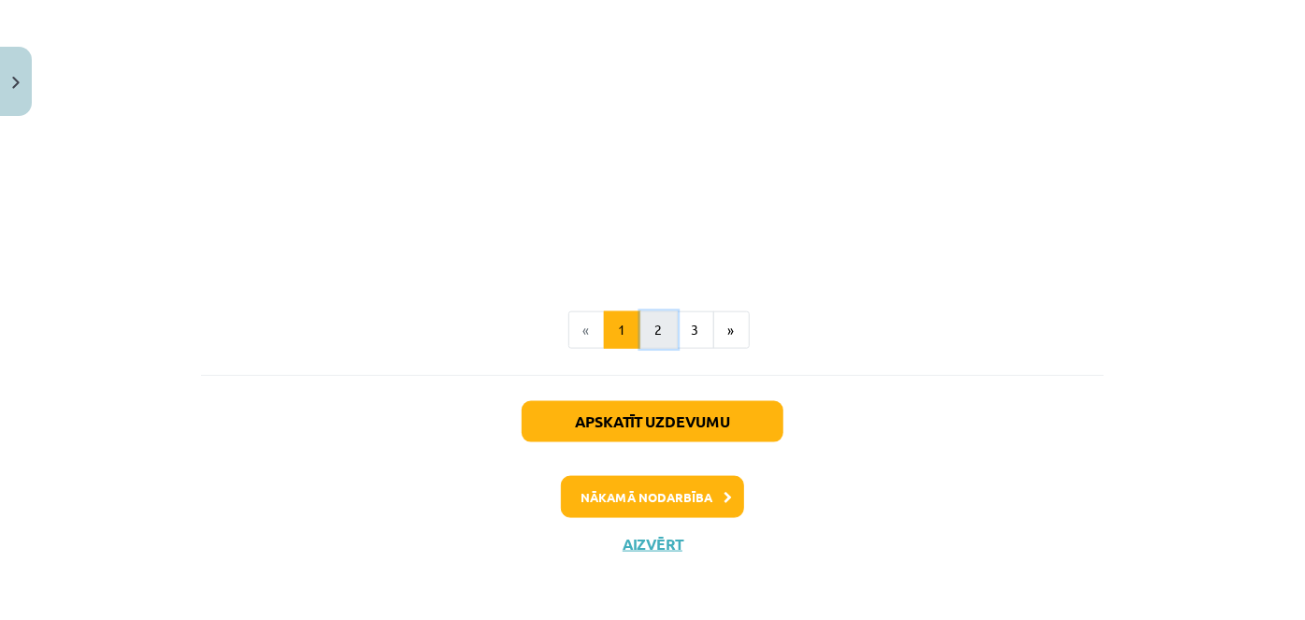
click at [641, 339] on button "2" at bounding box center [658, 329] width 37 height 37
click at [684, 327] on button "3" at bounding box center [695, 330] width 37 height 37
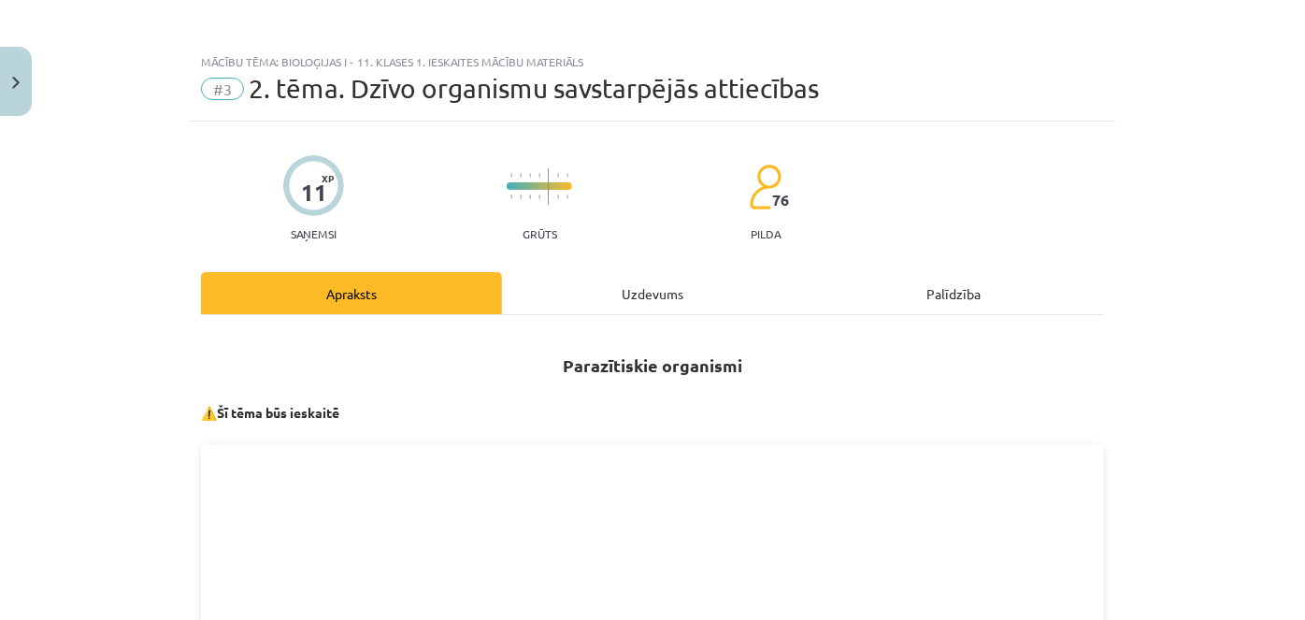
scroll to position [0, 0]
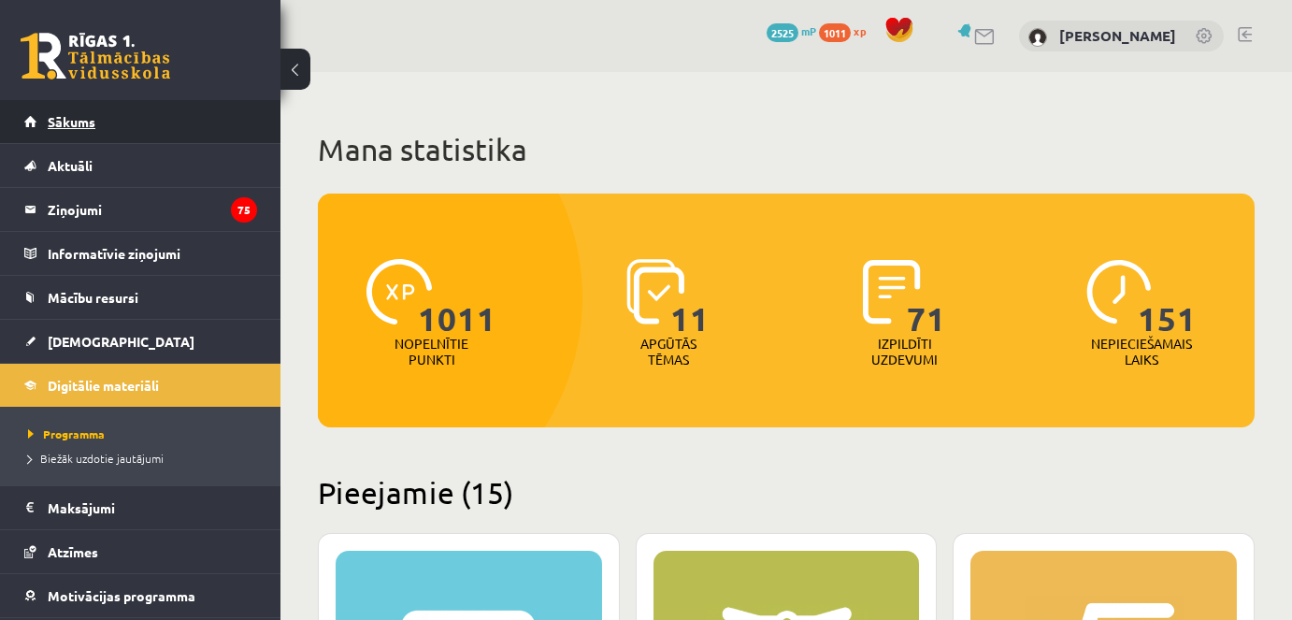
scroll to position [4630, 0]
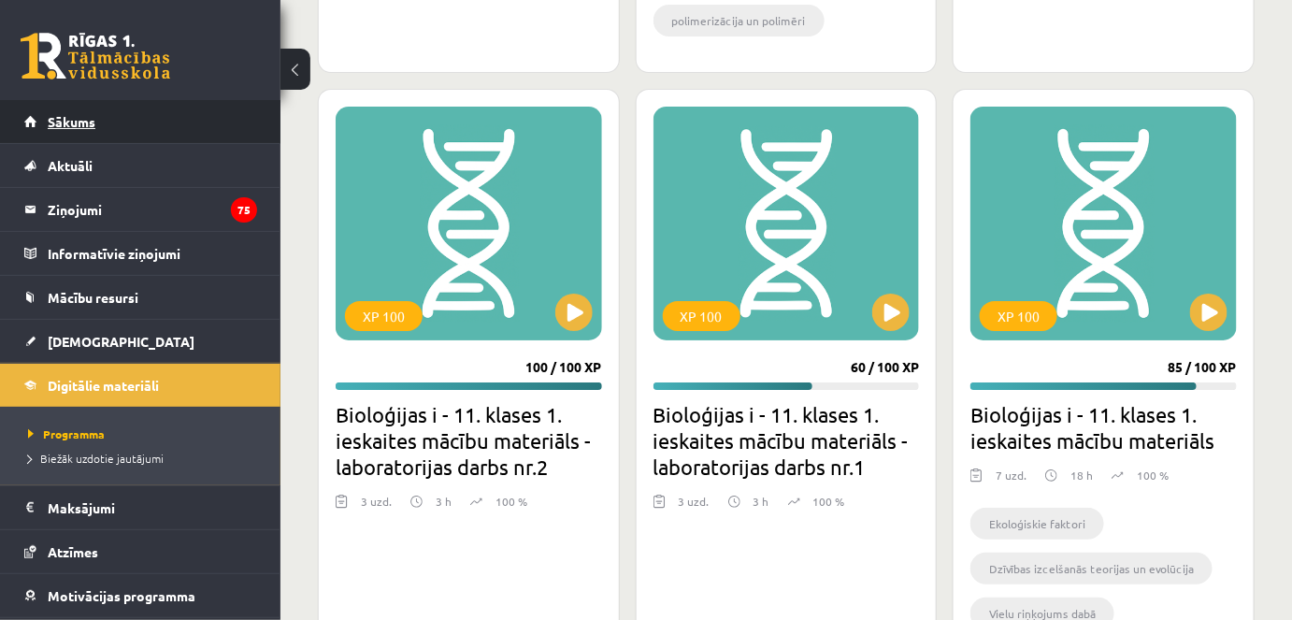
click at [187, 112] on link "Sākums" at bounding box center [140, 121] width 233 height 43
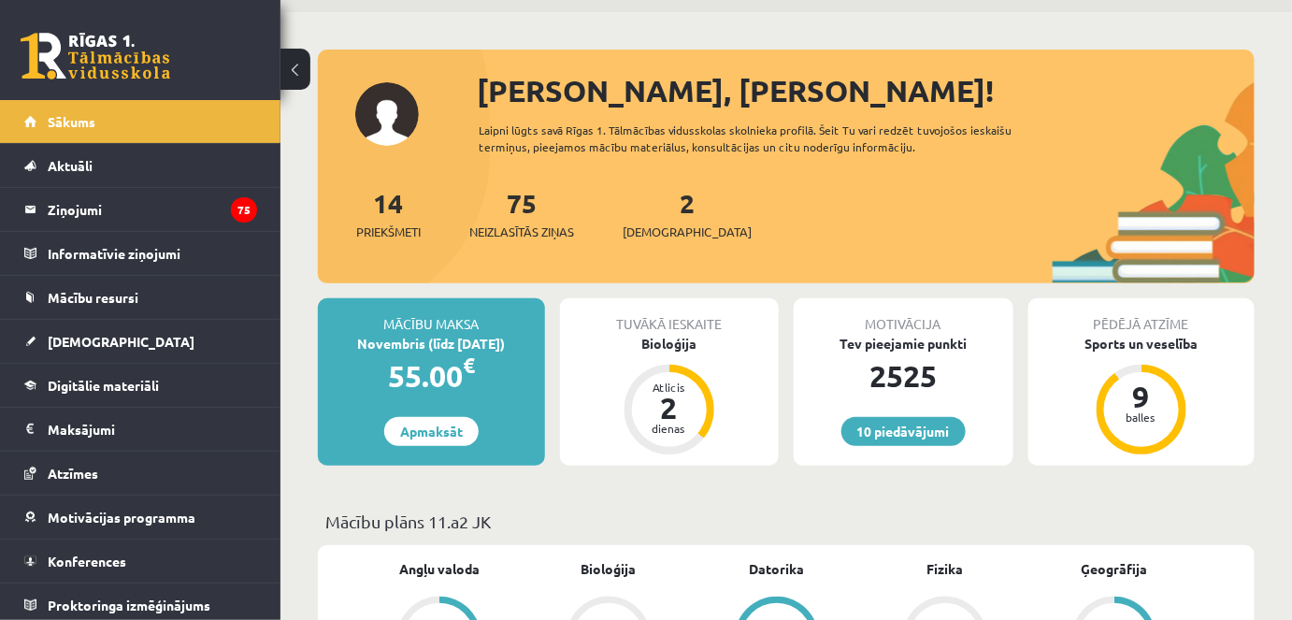
scroll to position [61, 0]
click at [658, 217] on div "2 Ieskaites" at bounding box center [687, 211] width 129 height 58
click at [652, 228] on span "[DEMOGRAPHIC_DATA]" at bounding box center [687, 231] width 129 height 19
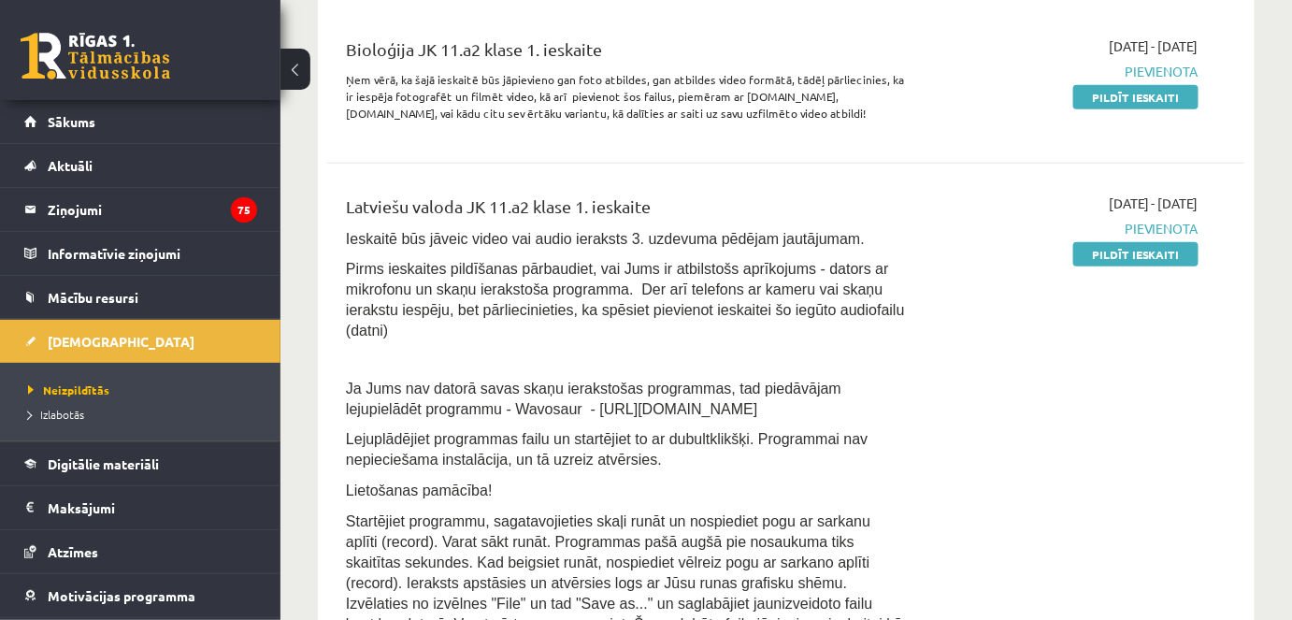
scroll to position [478, 0]
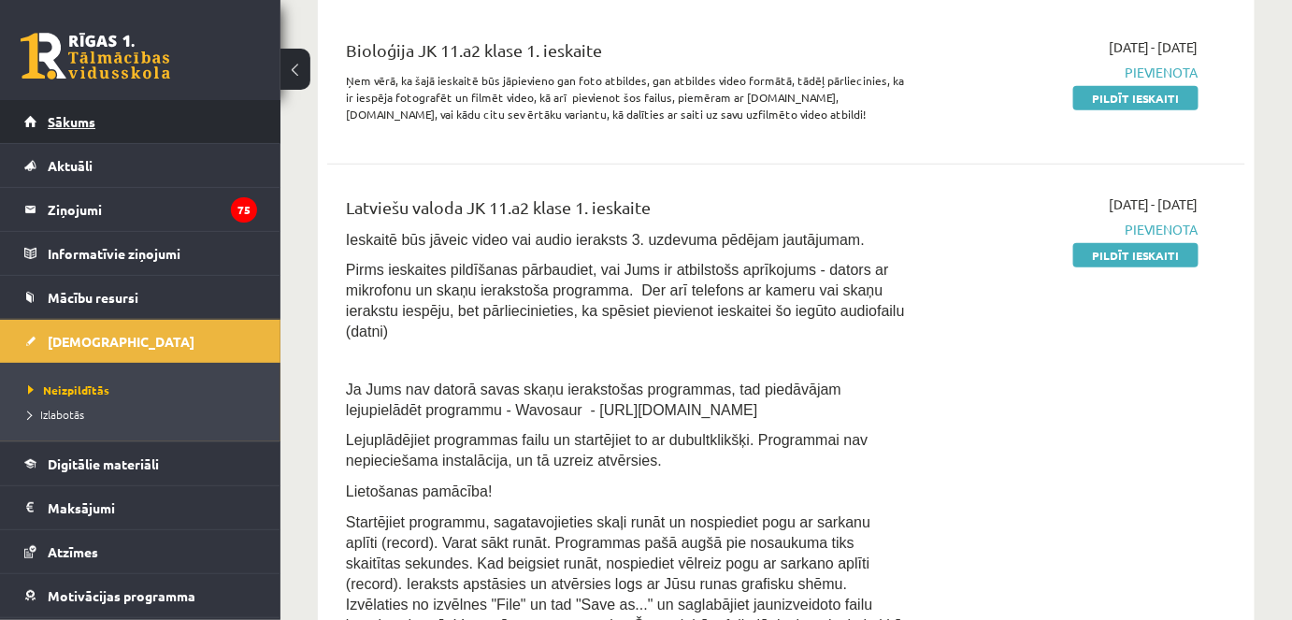
click at [112, 118] on link "Sākums" at bounding box center [140, 121] width 233 height 43
